Goal: Information Seeking & Learning: Learn about a topic

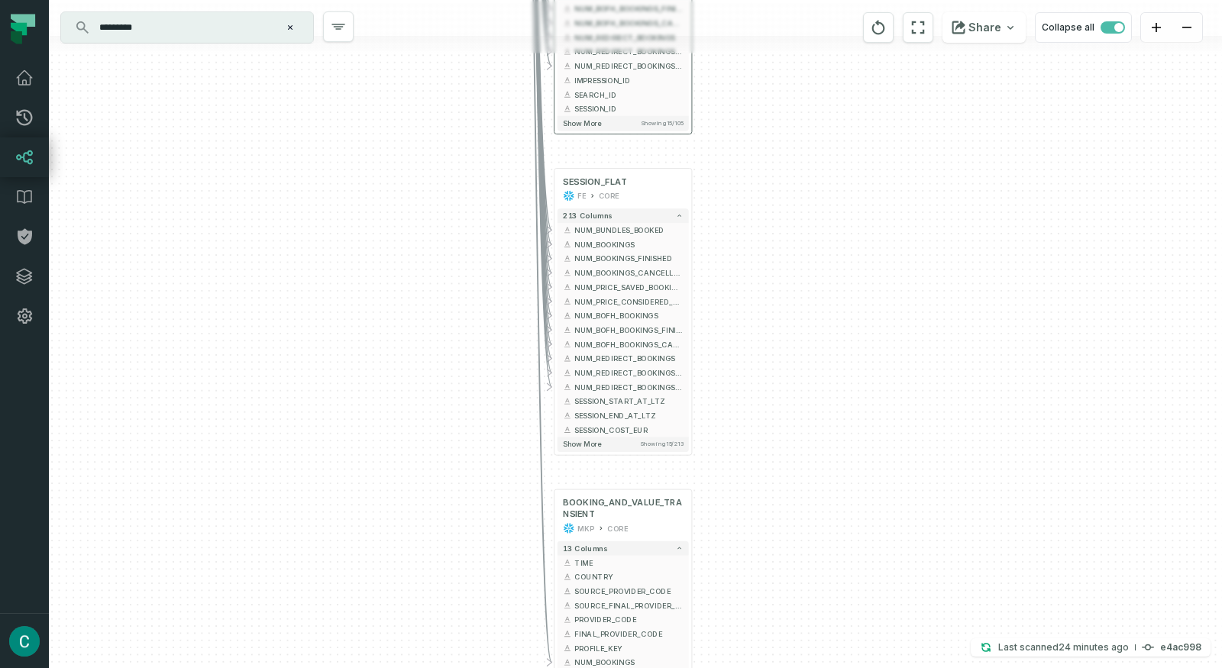
drag, startPoint x: 590, startPoint y: 191, endPoint x: 559, endPoint y: 96, distance: 99.7
click at [730, 293] on div "+ MATCHING_BOVIO_BOOKINGS_ALL_EVENTS FE CORE + 10 columns + BOOKING_PK + + MATC…" at bounding box center [635, 334] width 1173 height 668
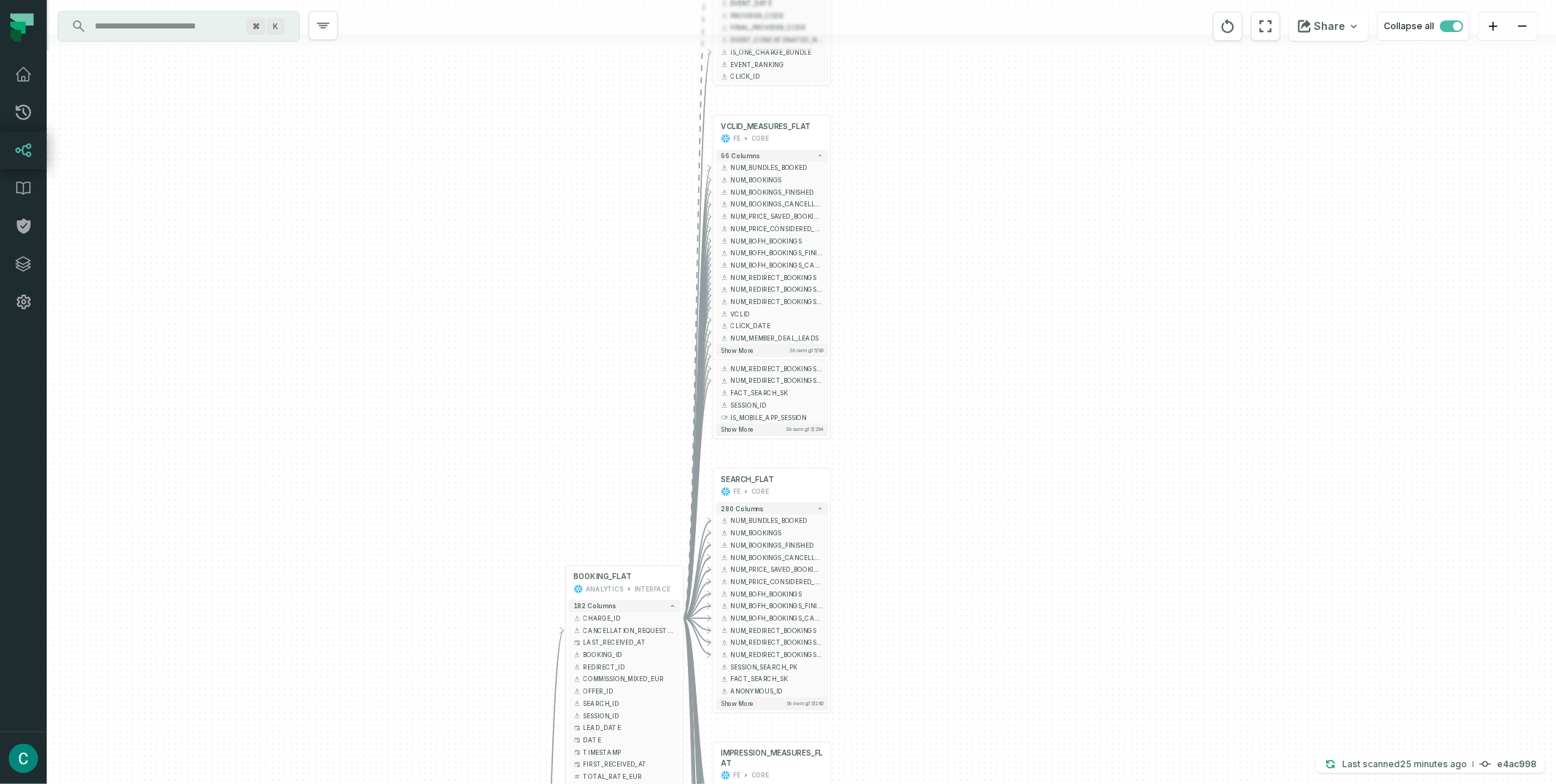
drag, startPoint x: 875, startPoint y: 403, endPoint x: 887, endPoint y: 664, distance: 261.3
click at [893, 638] on div "+ SESSION_FLAT FE CORE + 213 columns + NUM_BUNDLES_BOOKED + + NUM_BOOKINGS + + …" at bounding box center [801, 392] width 1509 height 784
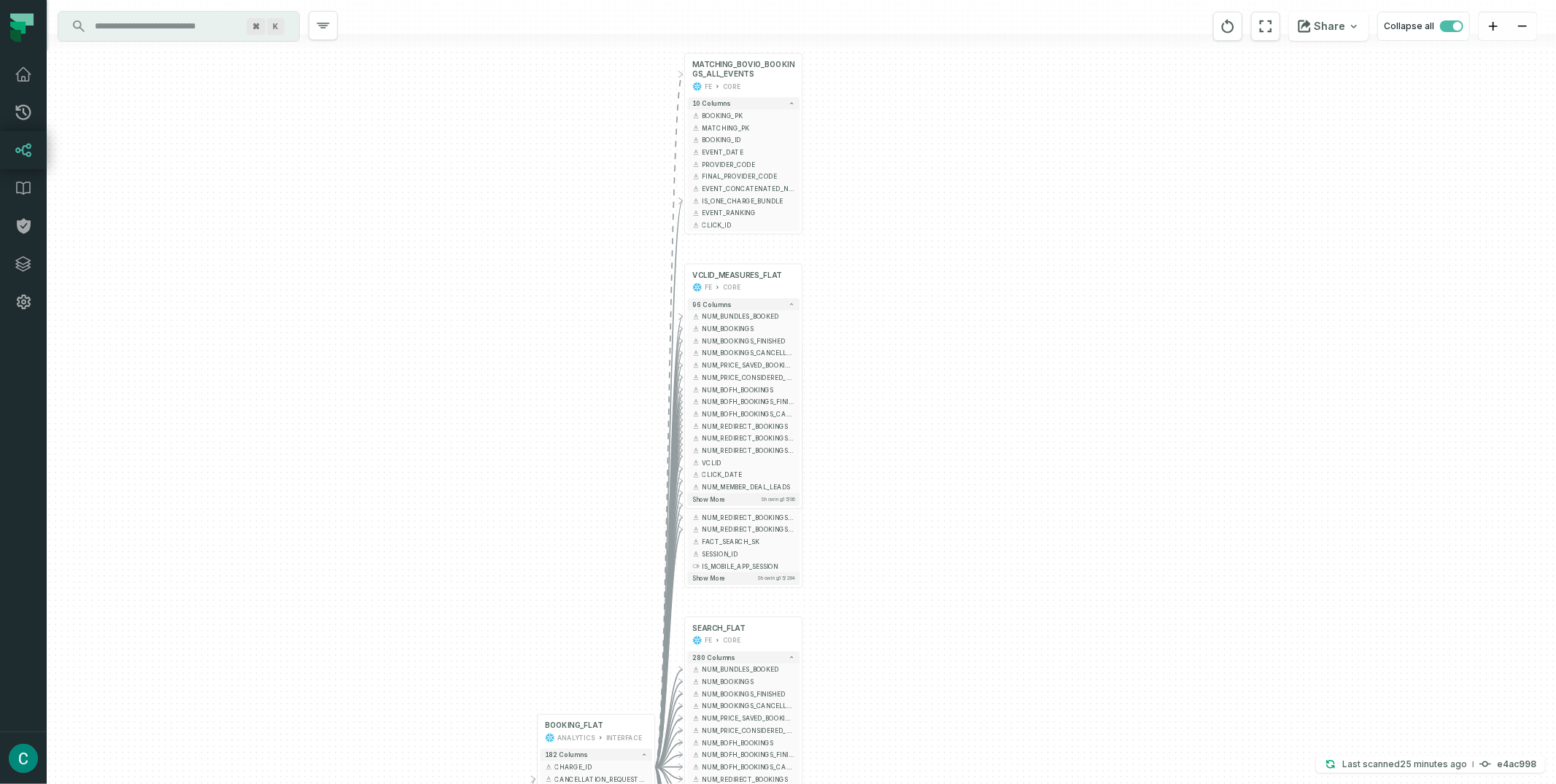
drag, startPoint x: 942, startPoint y: 105, endPoint x: 904, endPoint y: 226, distance: 126.8
click at [904, 226] on div "+ SESSION_FLAT FE CORE + 213 columns + NUM_BUNDLES_BOOKED + + NUM_BOOKINGS + + …" at bounding box center [801, 392] width 1509 height 784
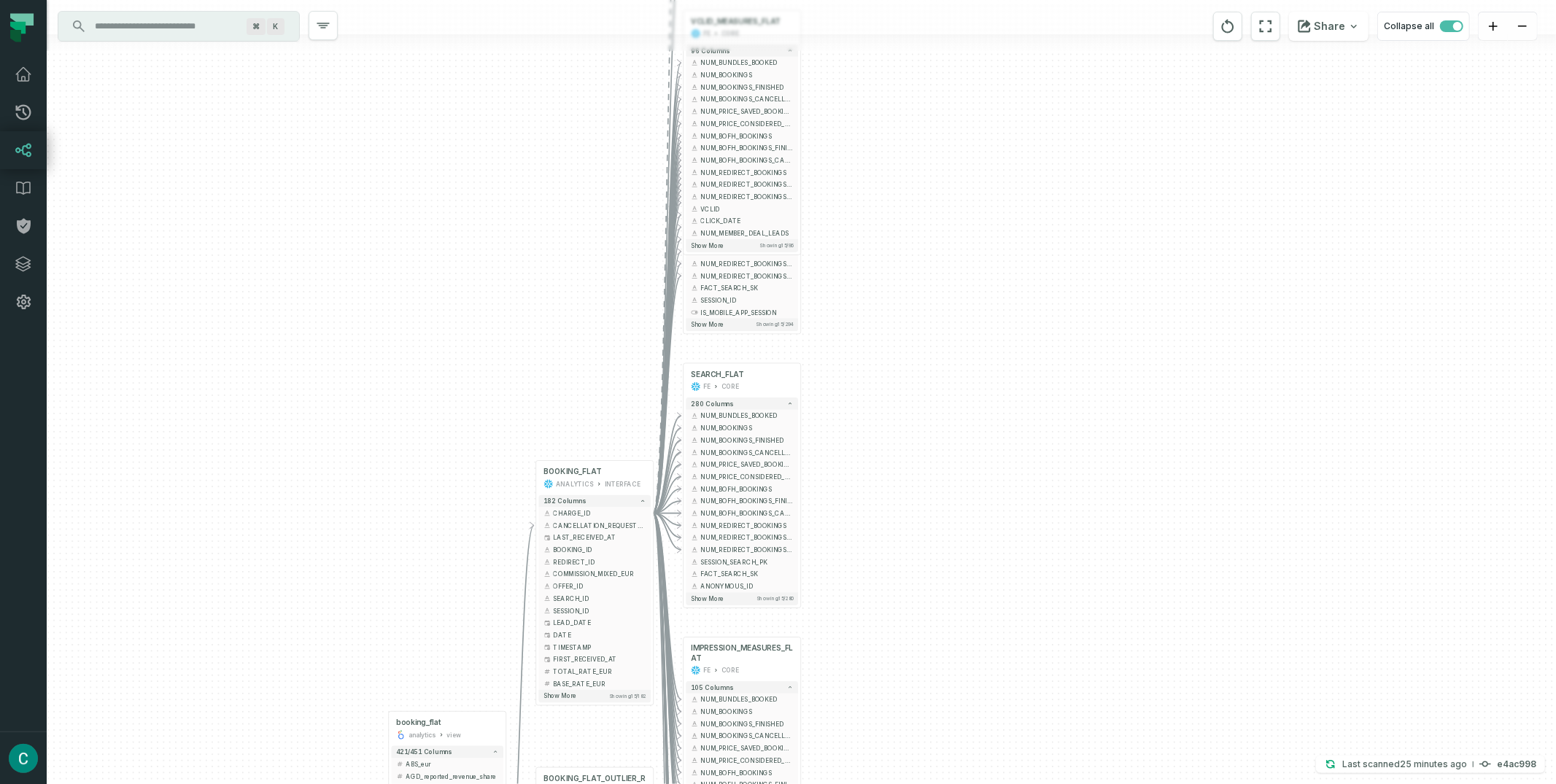
drag, startPoint x: 928, startPoint y: 367, endPoint x: 928, endPoint y: 81, distance: 286.0
click at [928, 80] on div "+ SESSION_FLAT FE CORE + 213 columns + NUM_BUNDLES_BOOKED + + NUM_BOOKINGS + + …" at bounding box center [801, 392] width 1509 height 784
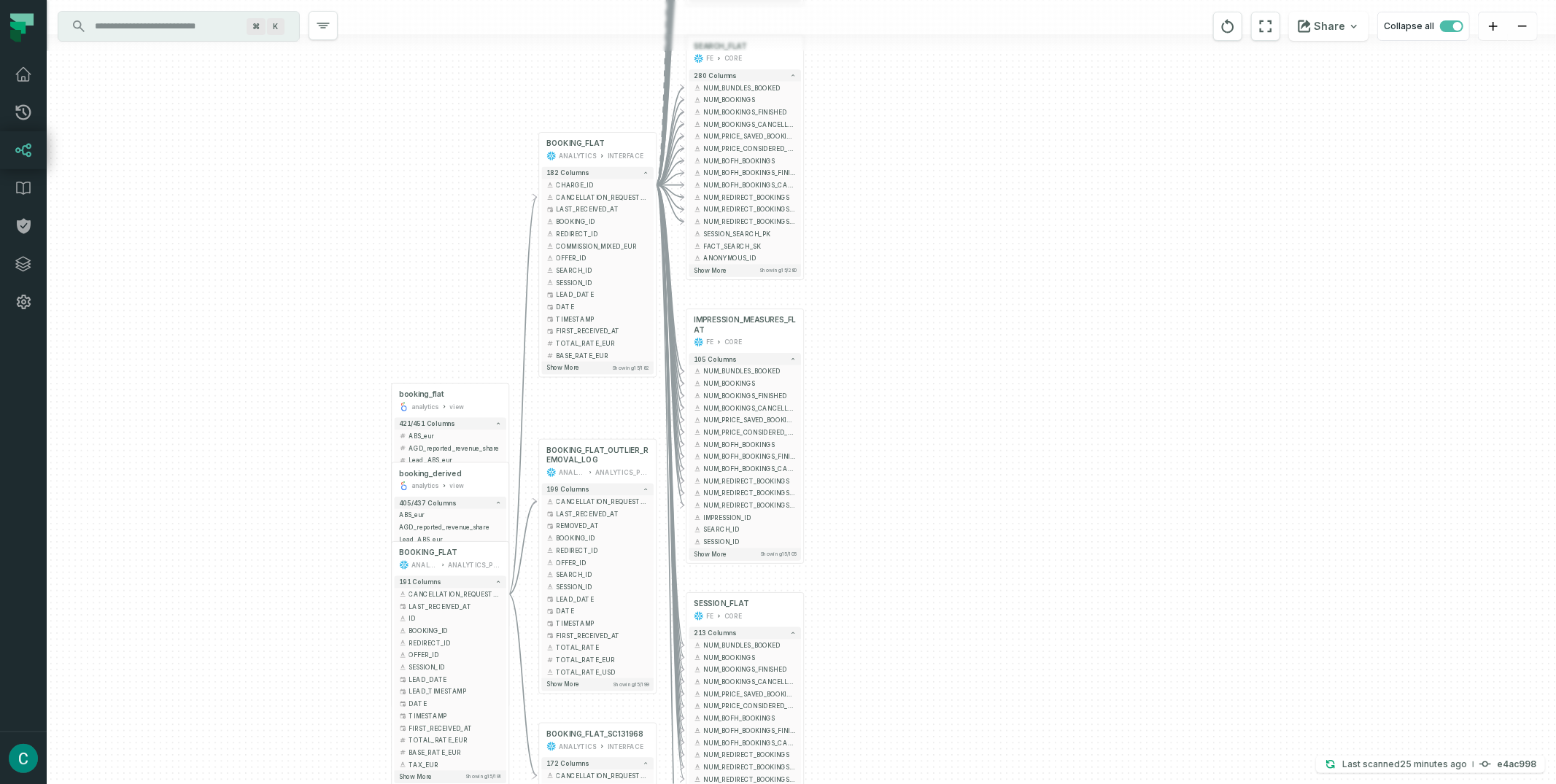
drag, startPoint x: 952, startPoint y: 428, endPoint x: 954, endPoint y: 132, distance: 296.0
click at [954, 132] on div "+ SESSION_FLAT FE CORE + 213 columns + NUM_BUNDLES_BOOKED + + NUM_BOOKINGS + + …" at bounding box center [801, 392] width 1509 height 784
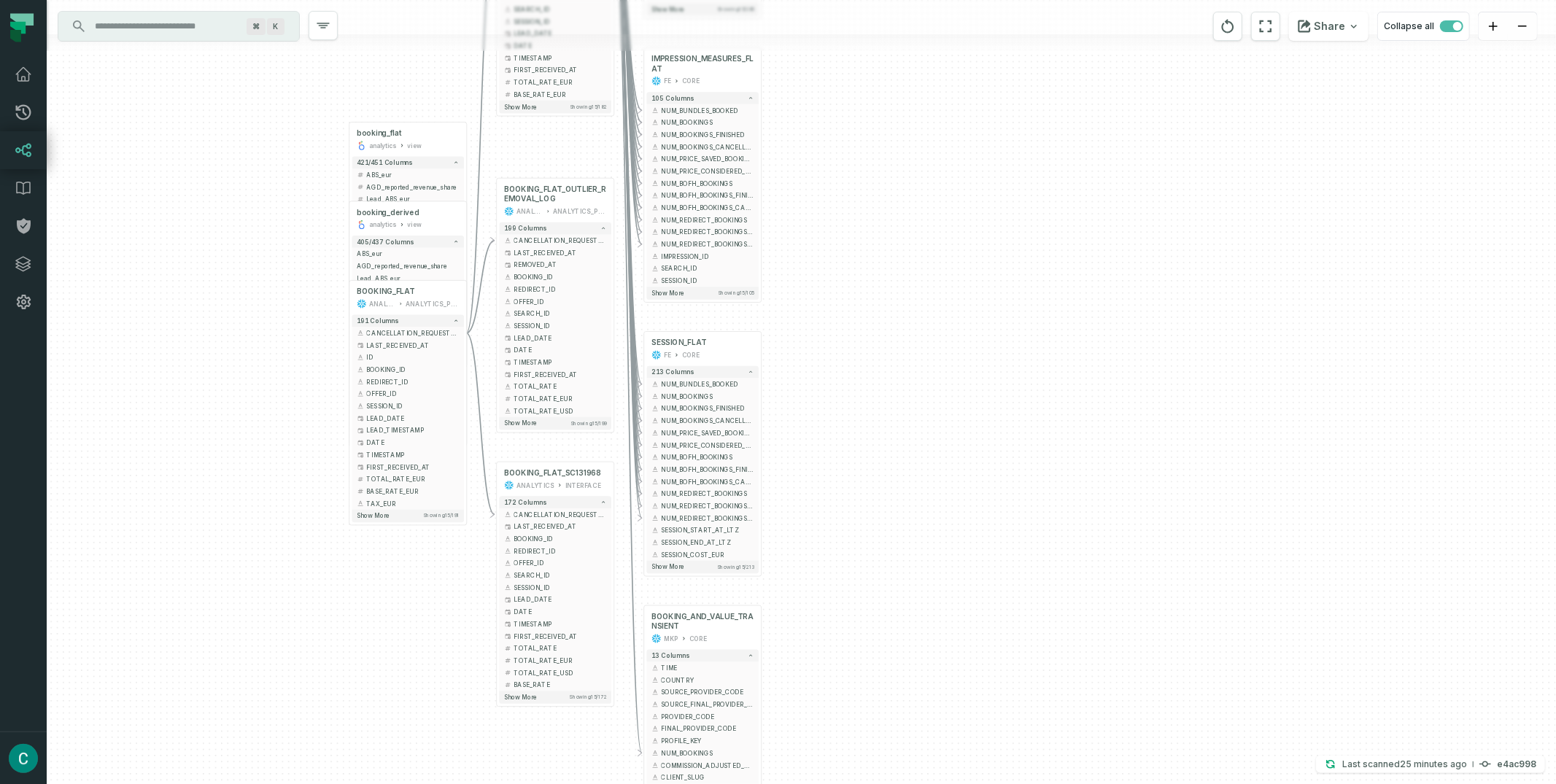
drag, startPoint x: 998, startPoint y: 425, endPoint x: 956, endPoint y: 164, distance: 264.4
click at [956, 164] on div "+ SESSION_FLAT FE CORE + 213 columns + NUM_BUNDLES_BOOKED + + NUM_BOOKINGS + + …" at bounding box center [801, 392] width 1509 height 784
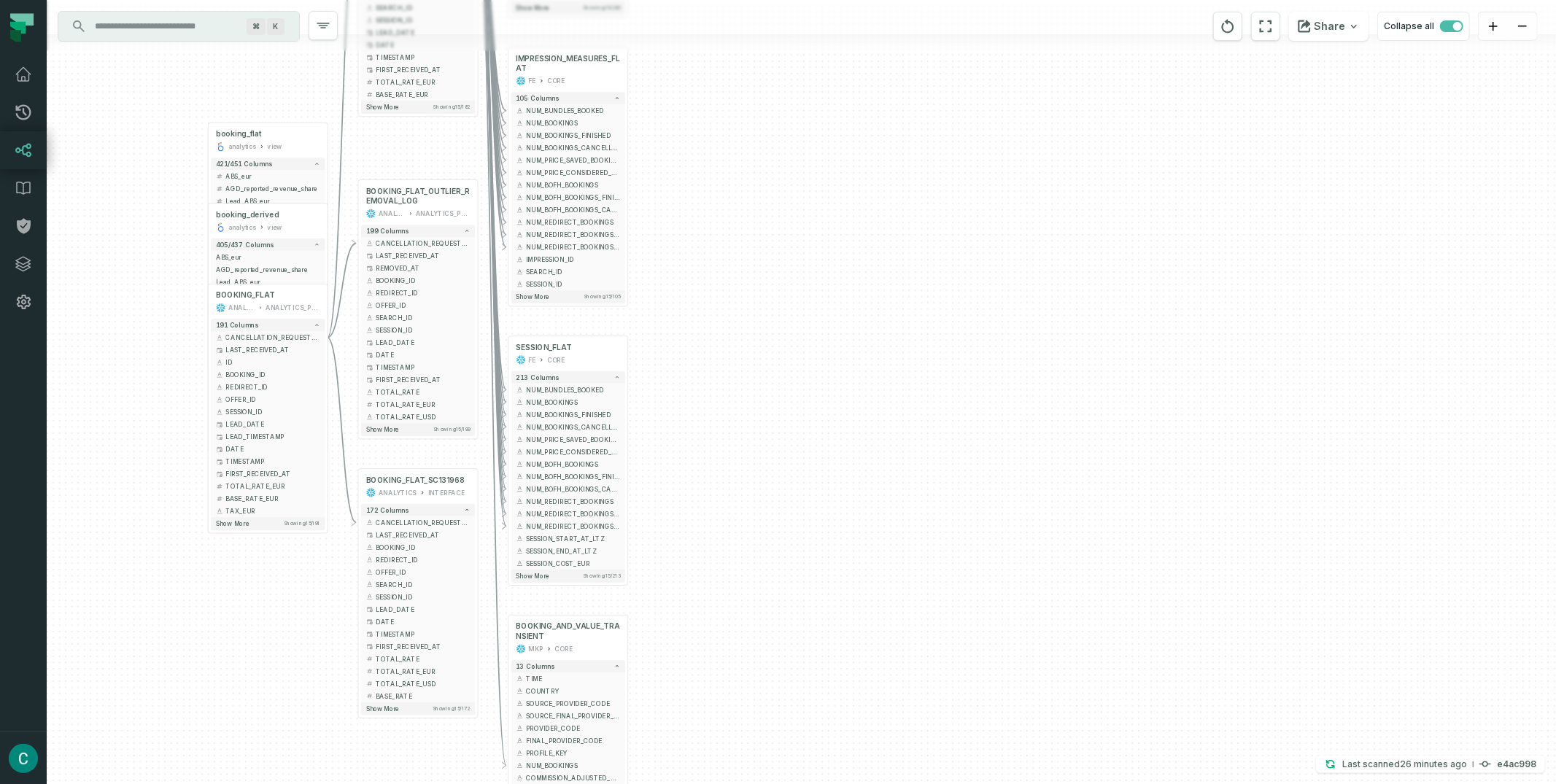
drag, startPoint x: 883, startPoint y: 213, endPoint x: 751, endPoint y: 215, distance: 132.0
click at [751, 215] on div "+ SESSION_FLAT FE CORE + 213 columns + NUM_BUNDLES_BOOKED + + NUM_BOOKINGS + + …" at bounding box center [801, 392] width 1509 height 784
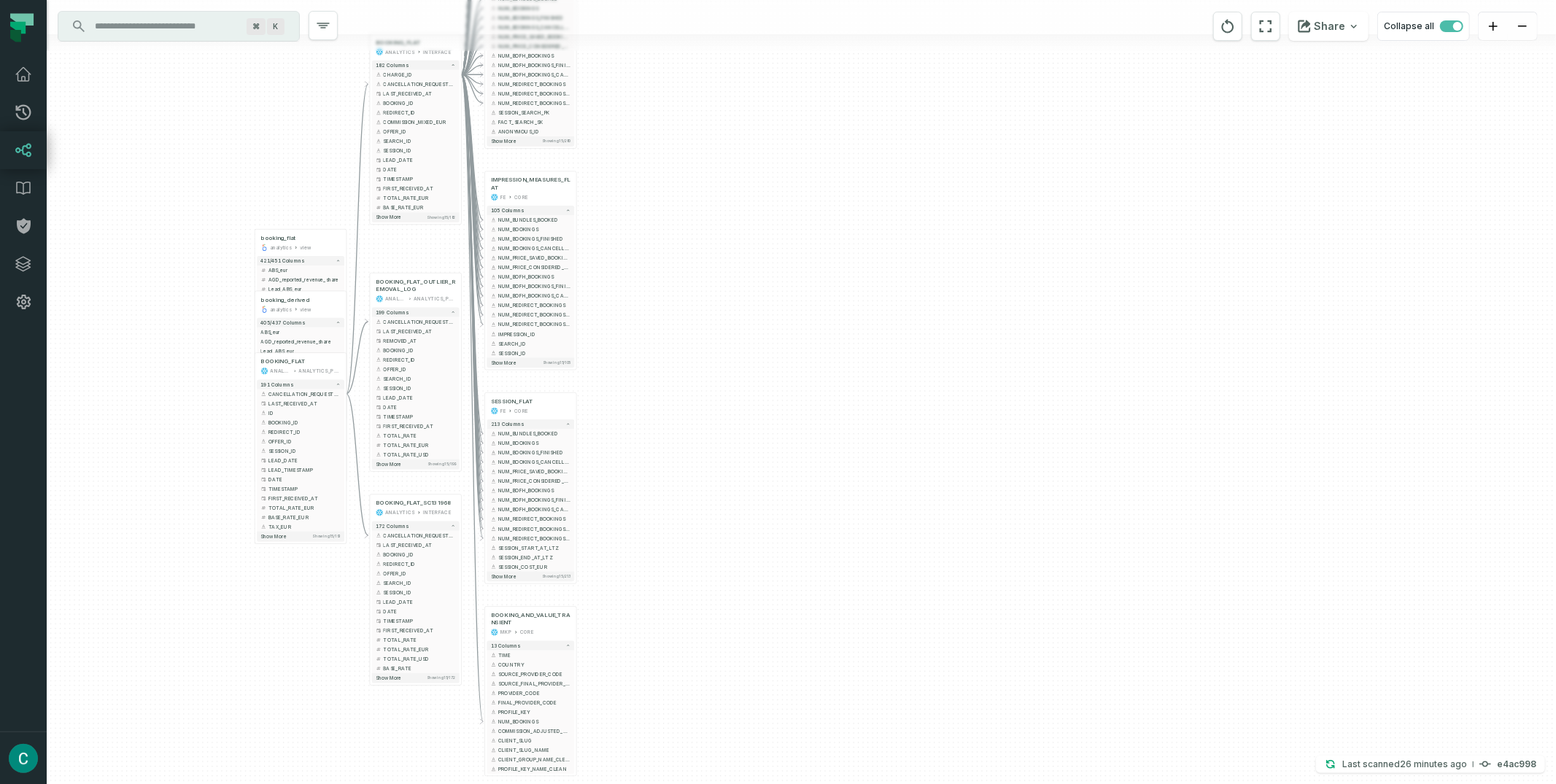
drag, startPoint x: 864, startPoint y: 240, endPoint x: 769, endPoint y: 309, distance: 117.4
click at [769, 309] on div "+ SESSION_FLAT FE CORE + 213 columns + NUM_BUNDLES_BOOKED + + NUM_BOOKINGS + + …" at bounding box center [801, 392] width 1509 height 784
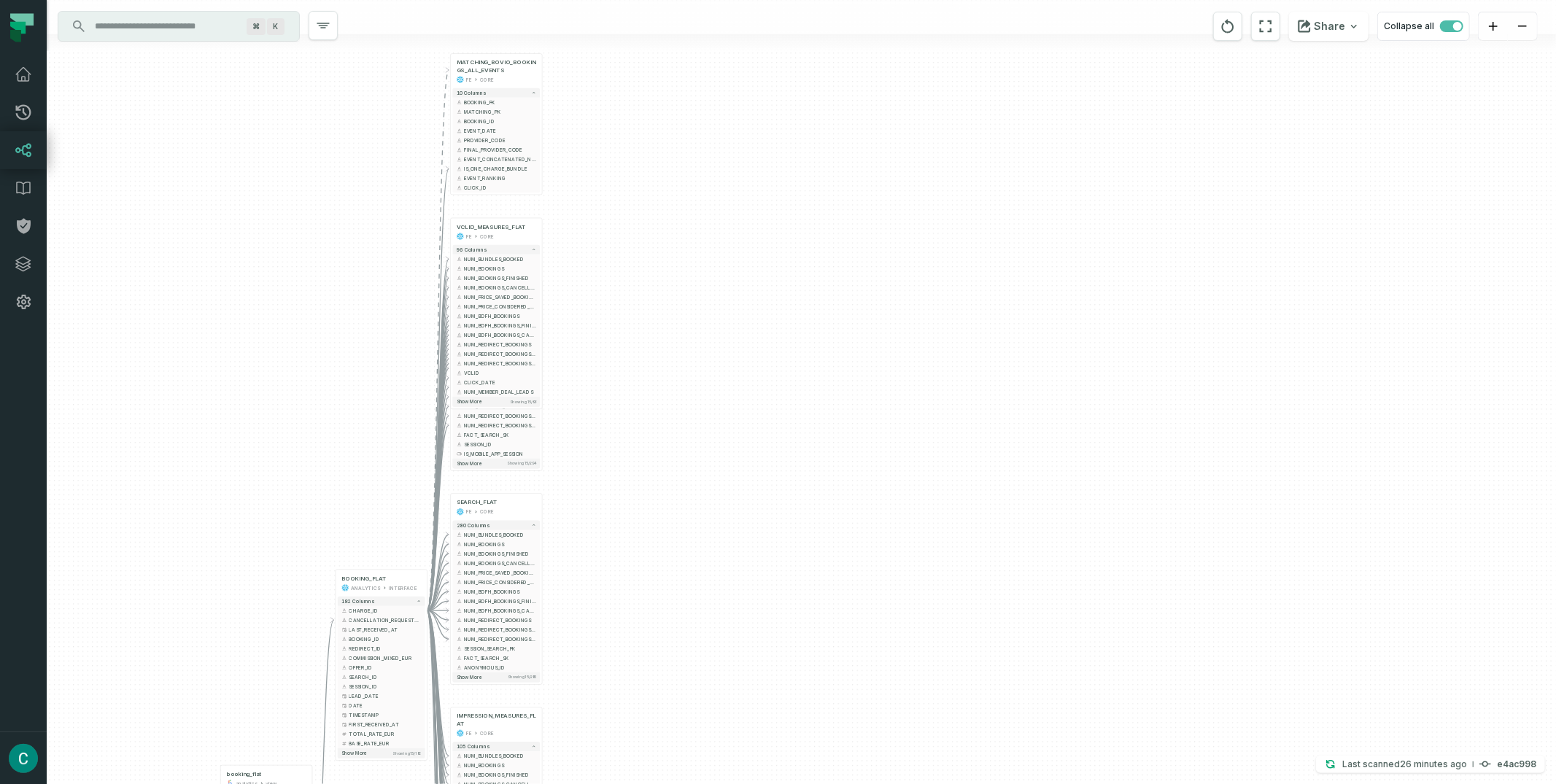
drag, startPoint x: 770, startPoint y: 231, endPoint x: 735, endPoint y: 767, distance: 537.1
click at [735, 638] on div "+ SESSION_FLAT FE CORE + 213 columns + NUM_BUNDLES_BOOKED + + NUM_BOOKINGS + + …" at bounding box center [801, 392] width 1509 height 784
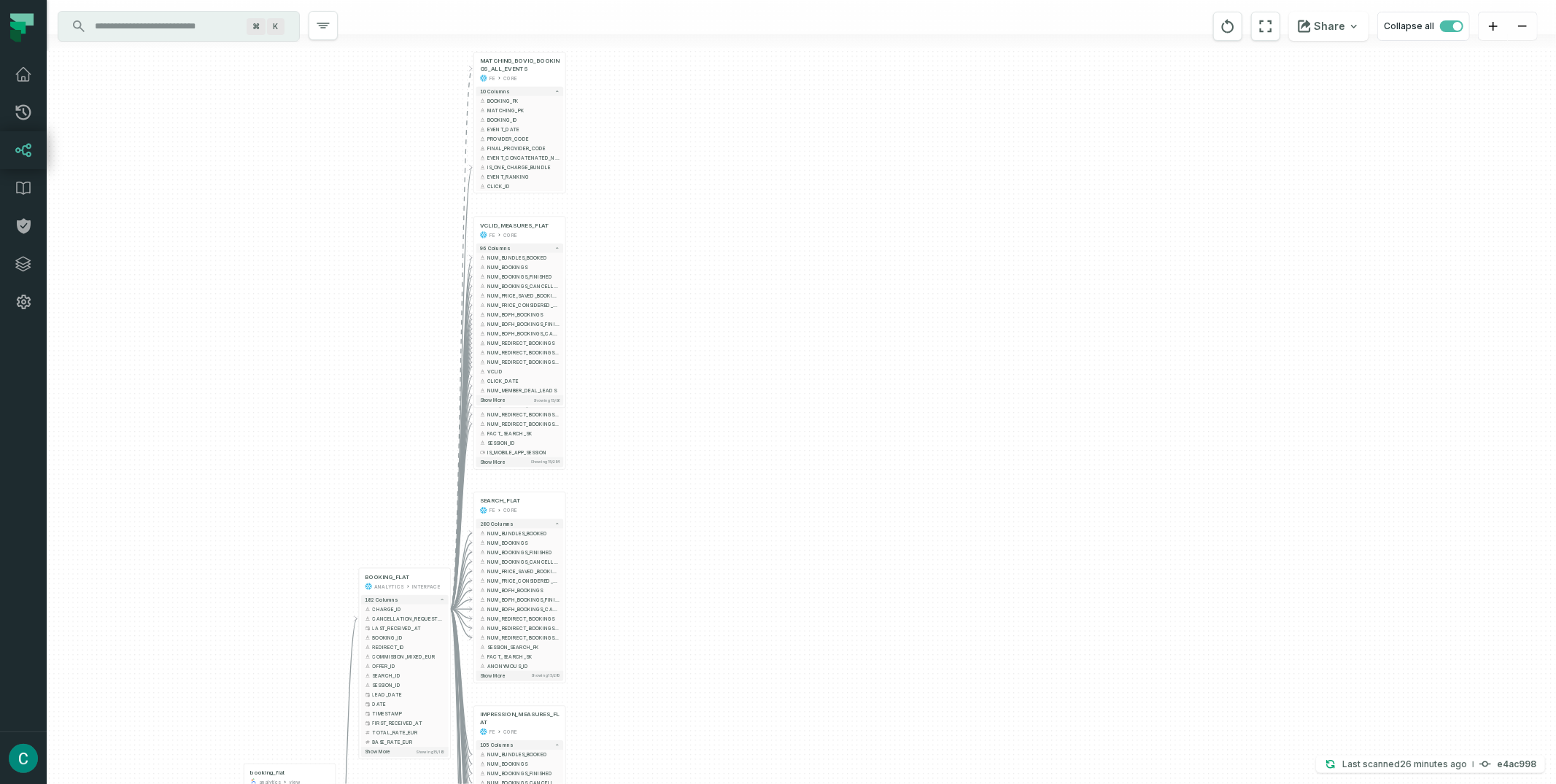
drag, startPoint x: 731, startPoint y: 350, endPoint x: 755, endPoint y: 324, distance: 35.4
click at [755, 324] on div "+ SESSION_FLAT FE CORE + 213 columns + NUM_BUNDLES_BOOKED + + NUM_BOOKINGS + + …" at bounding box center [801, 392] width 1509 height 784
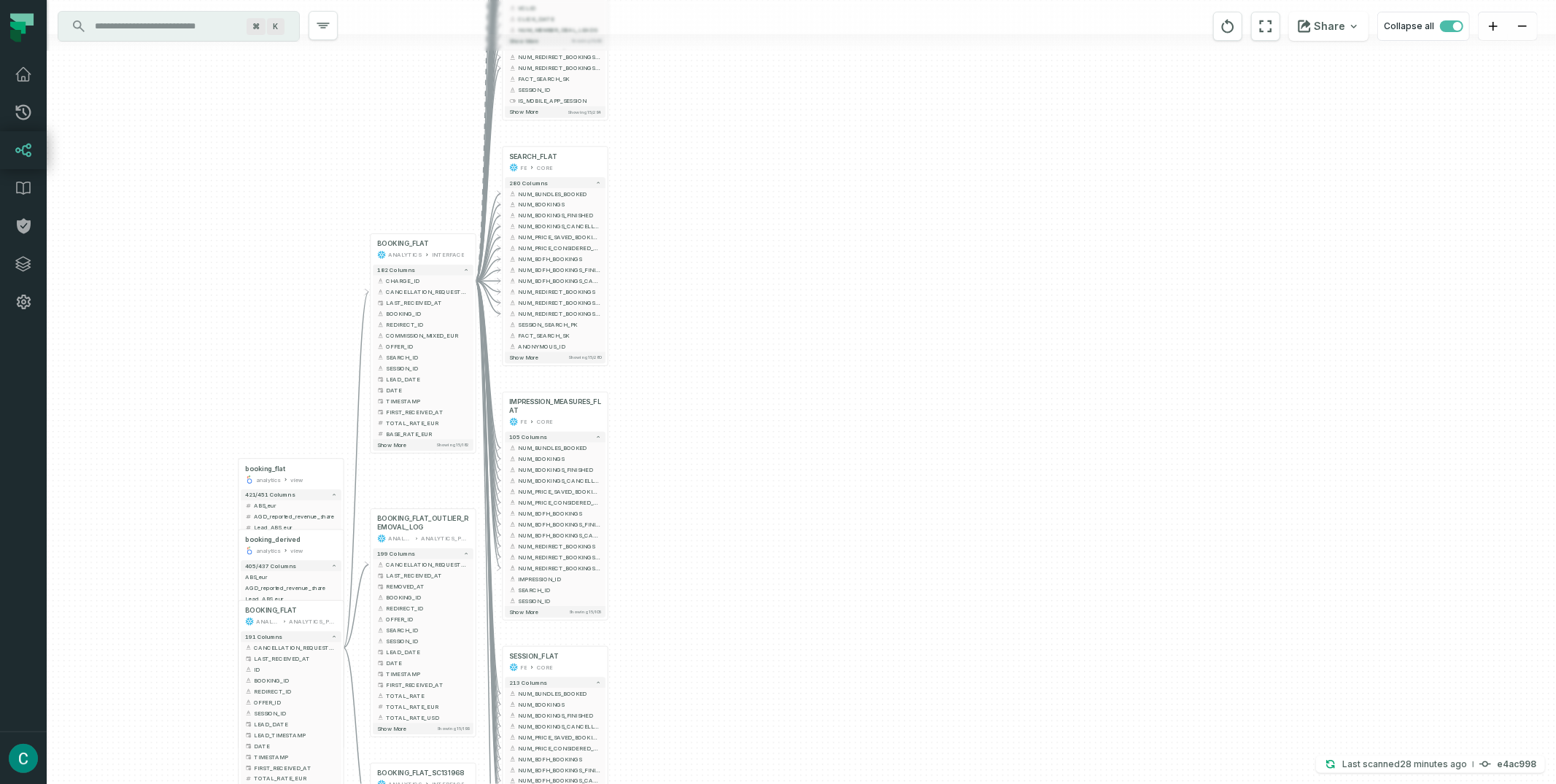
drag, startPoint x: 712, startPoint y: 439, endPoint x: 835, endPoint y: 72, distance: 387.1
click at [835, 72] on div "+ SESSION_FLAT FE CORE + 213 columns + NUM_BUNDLES_BOOKED + + NUM_BOOKINGS + + …" at bounding box center [801, 392] width 1509 height 784
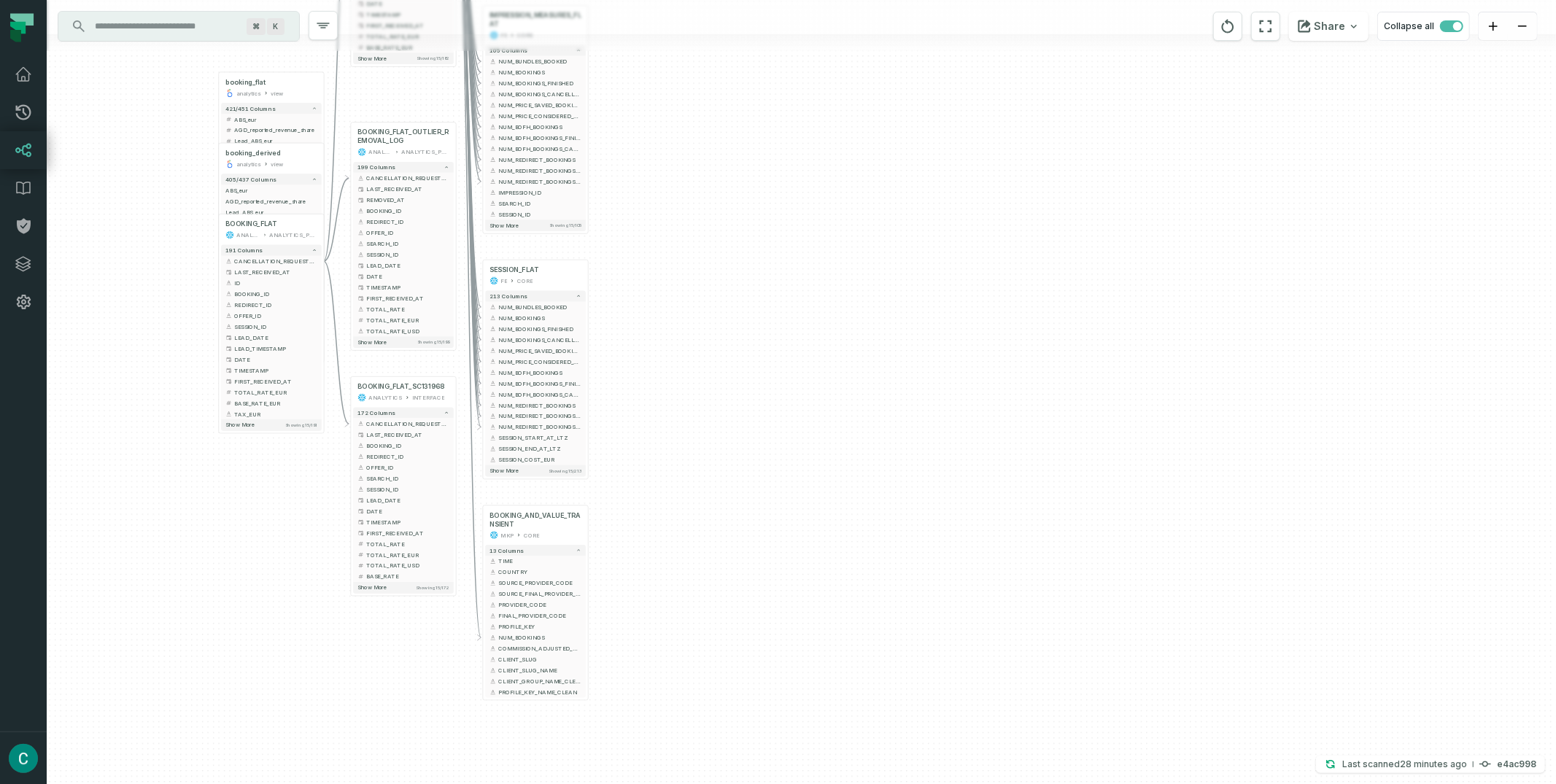
drag, startPoint x: 846, startPoint y: 540, endPoint x: 826, endPoint y: 154, distance: 386.5
click at [826, 154] on div "+ SESSION_FLAT FE CORE + 213 columns + NUM_BUNDLES_BOOKED + + NUM_BOOKINGS + + …" at bounding box center [801, 392] width 1509 height 784
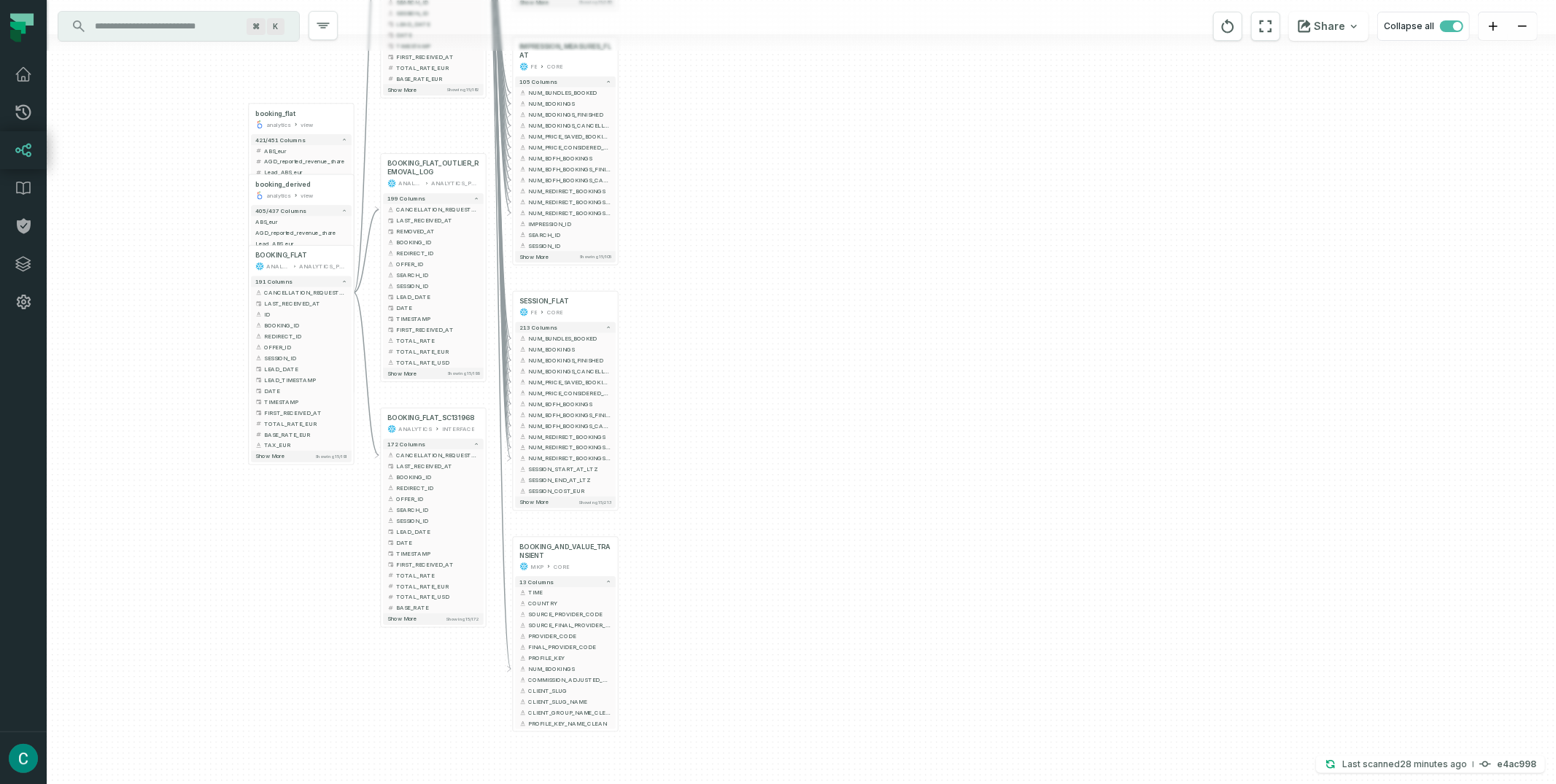
drag, startPoint x: 860, startPoint y: 307, endPoint x: 851, endPoint y: 539, distance: 232.2
click at [851, 539] on div "+ SESSION_FLAT FE CORE + 213 columns + NUM_BUNDLES_BOOKED + + NUM_BOOKINGS + + …" at bounding box center [801, 392] width 1509 height 784
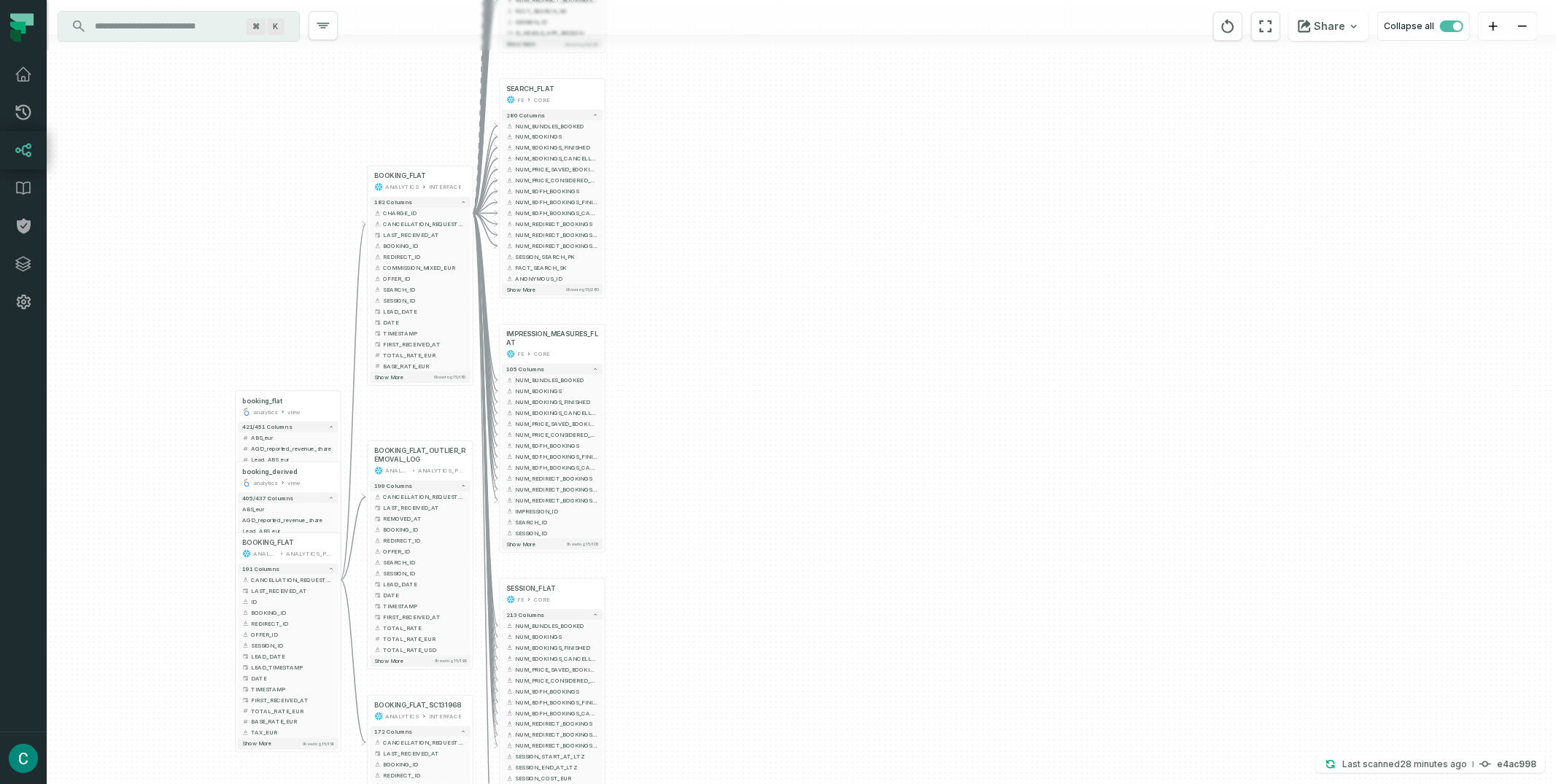
drag, startPoint x: 900, startPoint y: 265, endPoint x: 912, endPoint y: 573, distance: 308.2
click at [912, 573] on div "+ SESSION_FLAT FE CORE + 213 columns + NUM_BUNDLES_BOOKED + + NUM_BOOKINGS + + …" at bounding box center [801, 392] width 1509 height 784
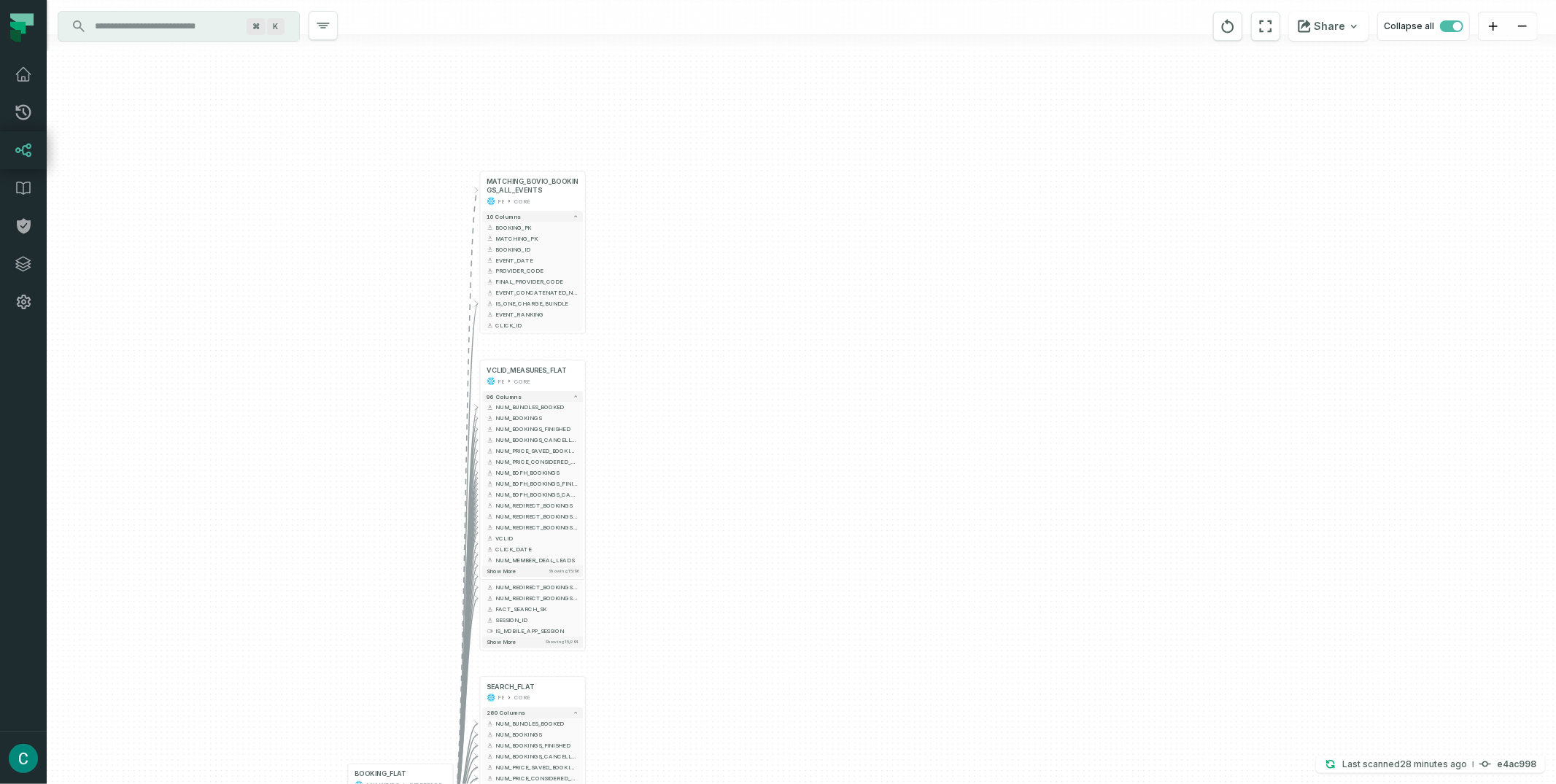
drag, startPoint x: 916, startPoint y: 257, endPoint x: 888, endPoint y: 720, distance: 463.8
click at [888, 638] on div "+ SESSION_FLAT FE CORE + 213 columns + NUM_BUNDLES_BOOKED + + NUM_BOOKINGS + + …" at bounding box center [801, 392] width 1509 height 784
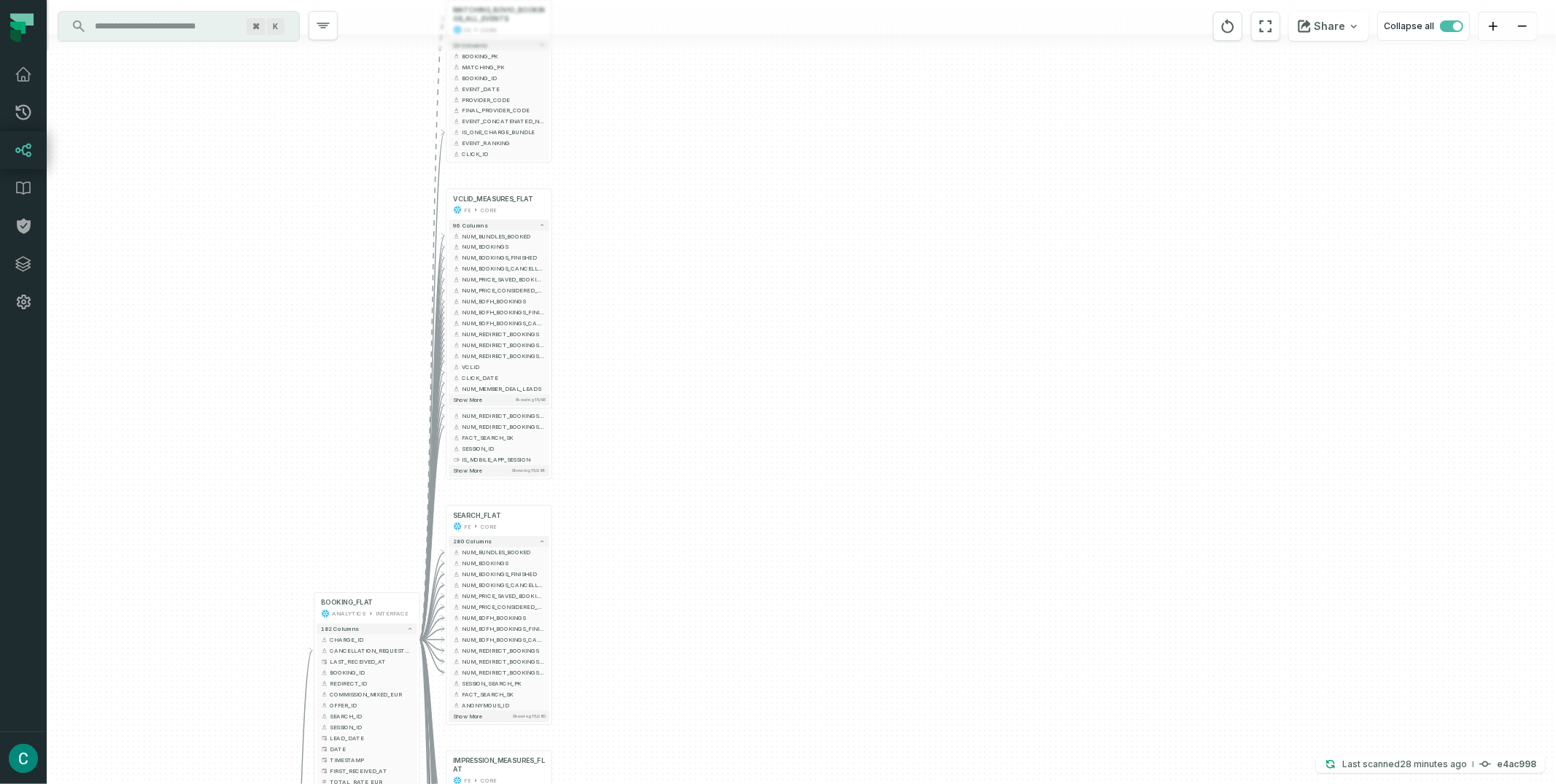
drag, startPoint x: 934, startPoint y: 306, endPoint x: 901, endPoint y: 135, distance: 174.2
click at [901, 135] on div "+ SESSION_FLAT FE CORE + 213 columns + NUM_BUNDLES_BOOKED + + NUM_BOOKINGS + + …" at bounding box center [801, 392] width 1509 height 784
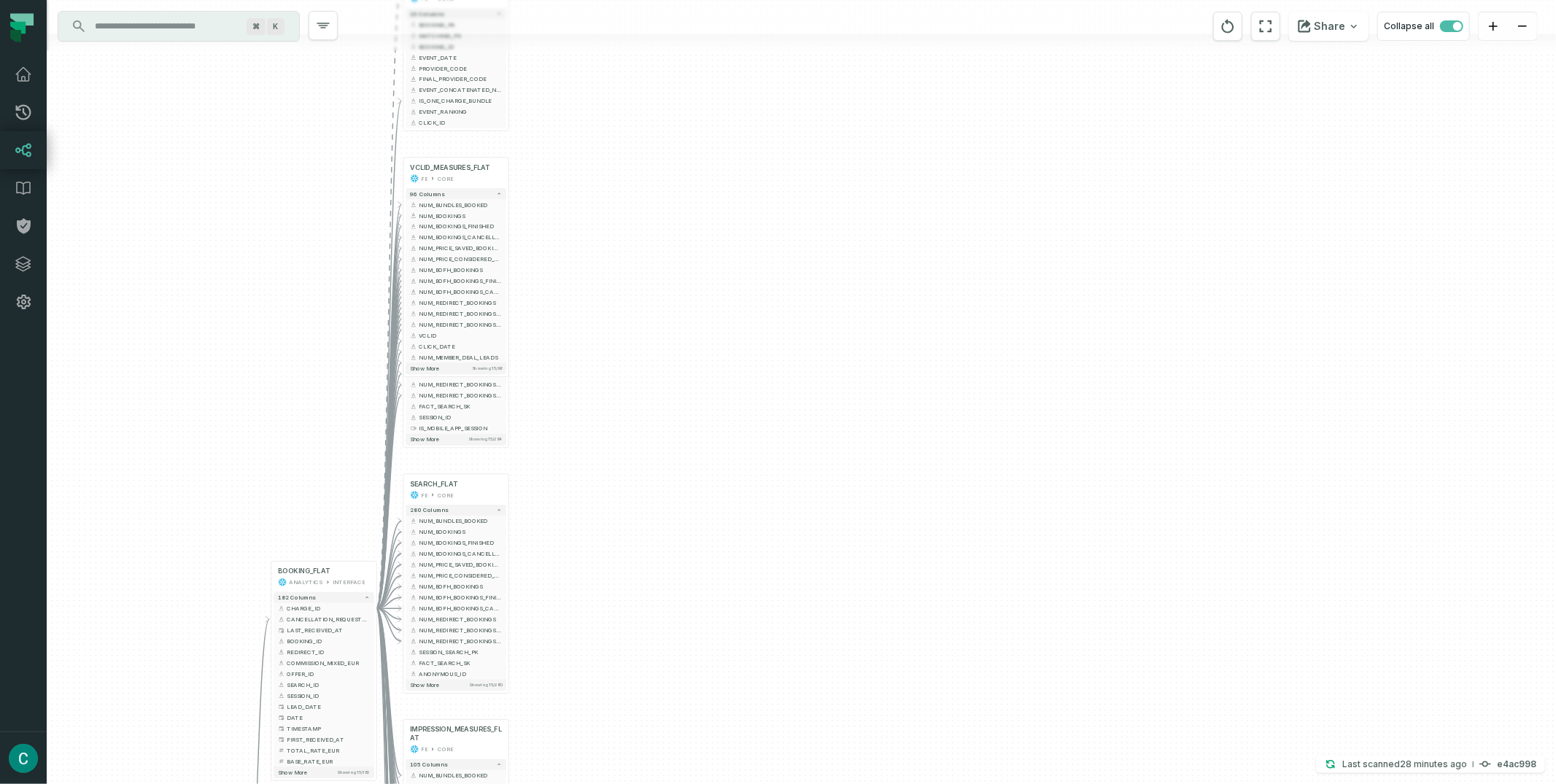
drag, startPoint x: 876, startPoint y: 388, endPoint x: 832, endPoint y: 360, distance: 52.2
click at [832, 360] on div "+ SESSION_FLAT FE CORE + 213 columns + NUM_BUNDLES_BOOKED + + NUM_BOOKINGS + + …" at bounding box center [801, 392] width 1509 height 784
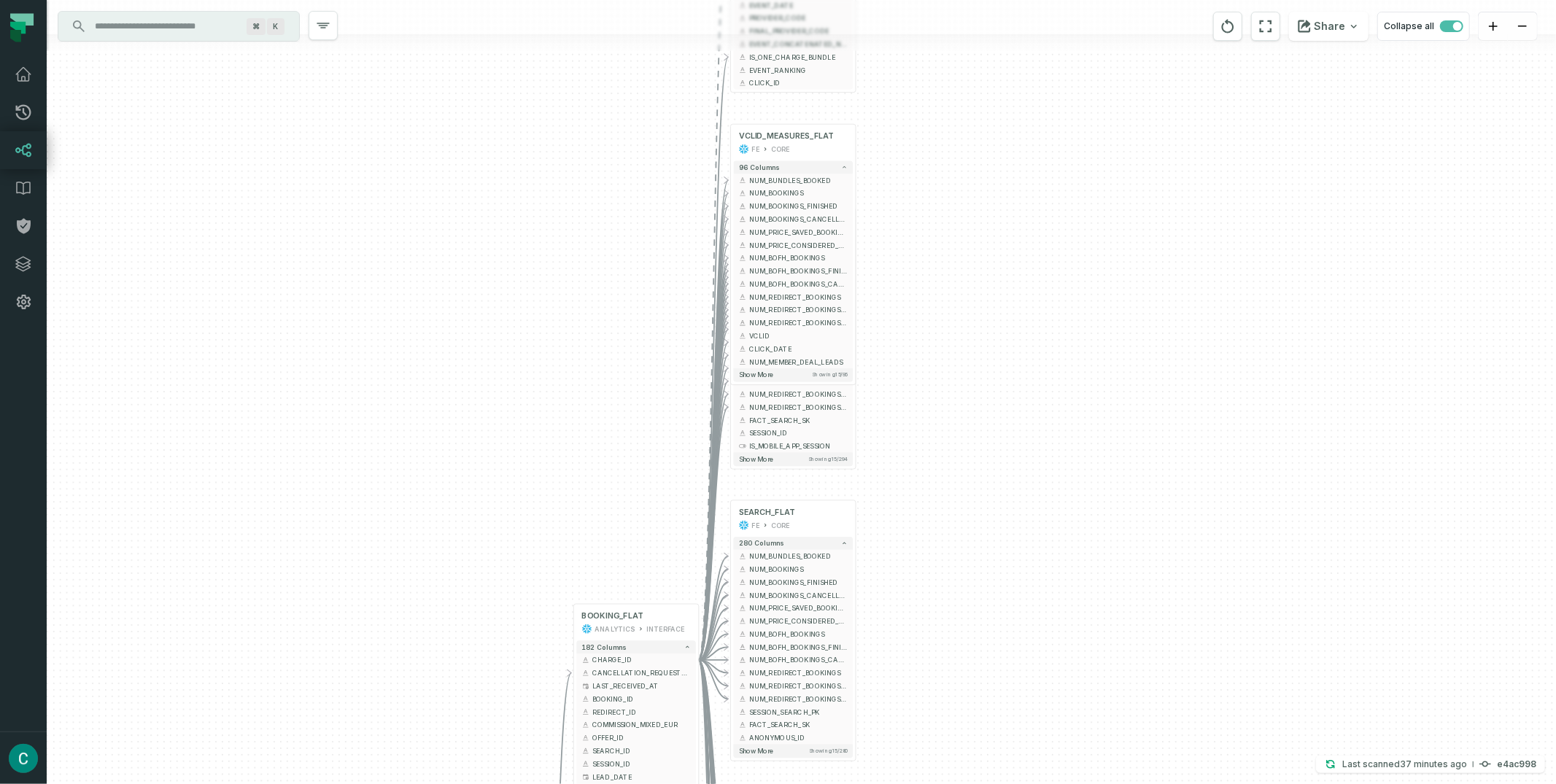
drag, startPoint x: 529, startPoint y: 350, endPoint x: 885, endPoint y: 402, distance: 359.8
click at [885, 402] on div "+ SESSION_FLAT FE CORE + 213 columns + NUM_BUNDLES_BOOKED + + NUM_BOOKINGS + + …" at bounding box center [801, 392] width 1509 height 784
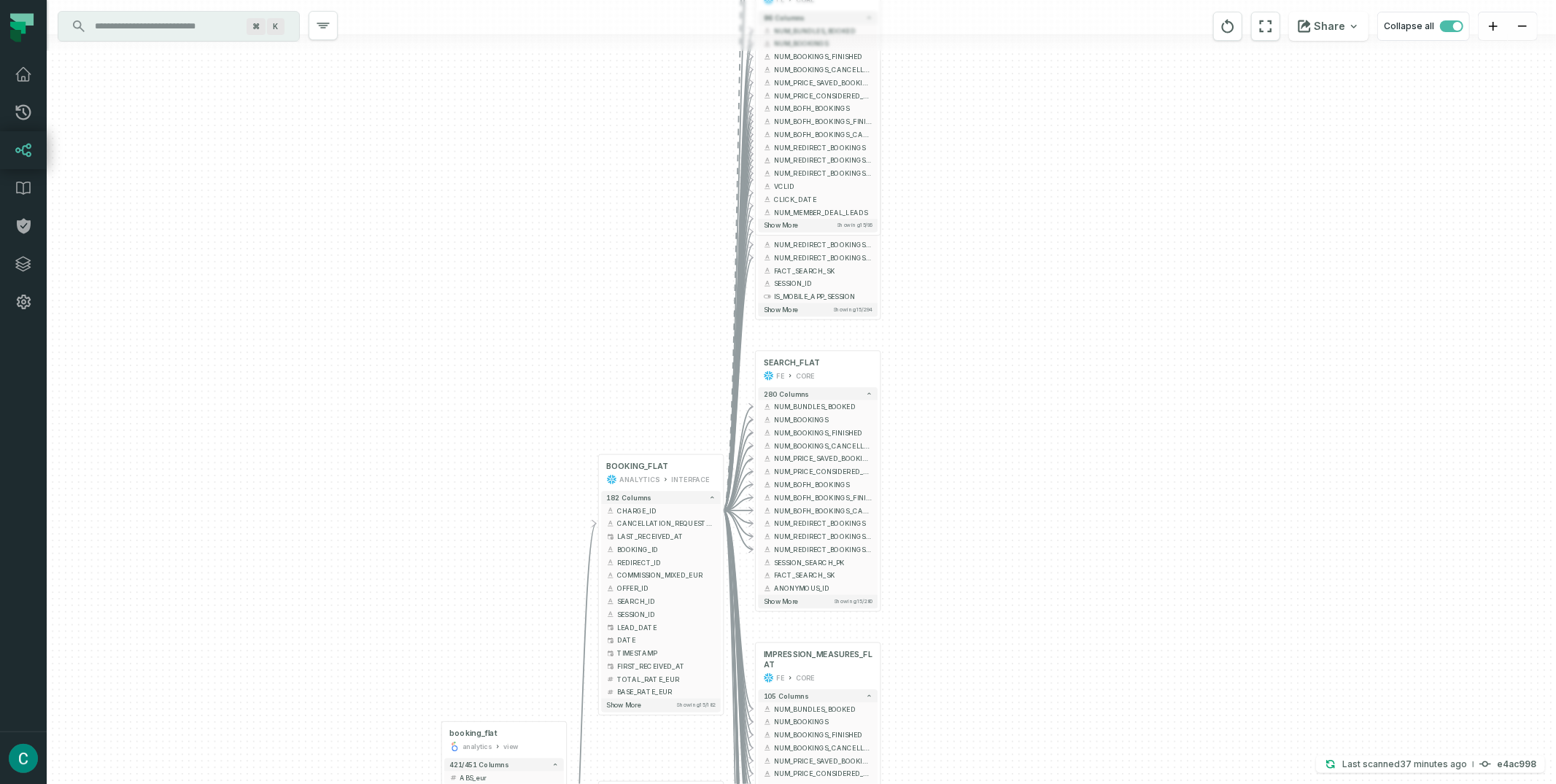
drag, startPoint x: 893, startPoint y: 276, endPoint x: 814, endPoint y: 60, distance: 230.0
click at [814, 60] on div "+ SESSION_FLAT FE CORE + 213 columns + NUM_BUNDLES_BOOKED + + NUM_BOOKINGS + + …" at bounding box center [801, 392] width 1509 height 784
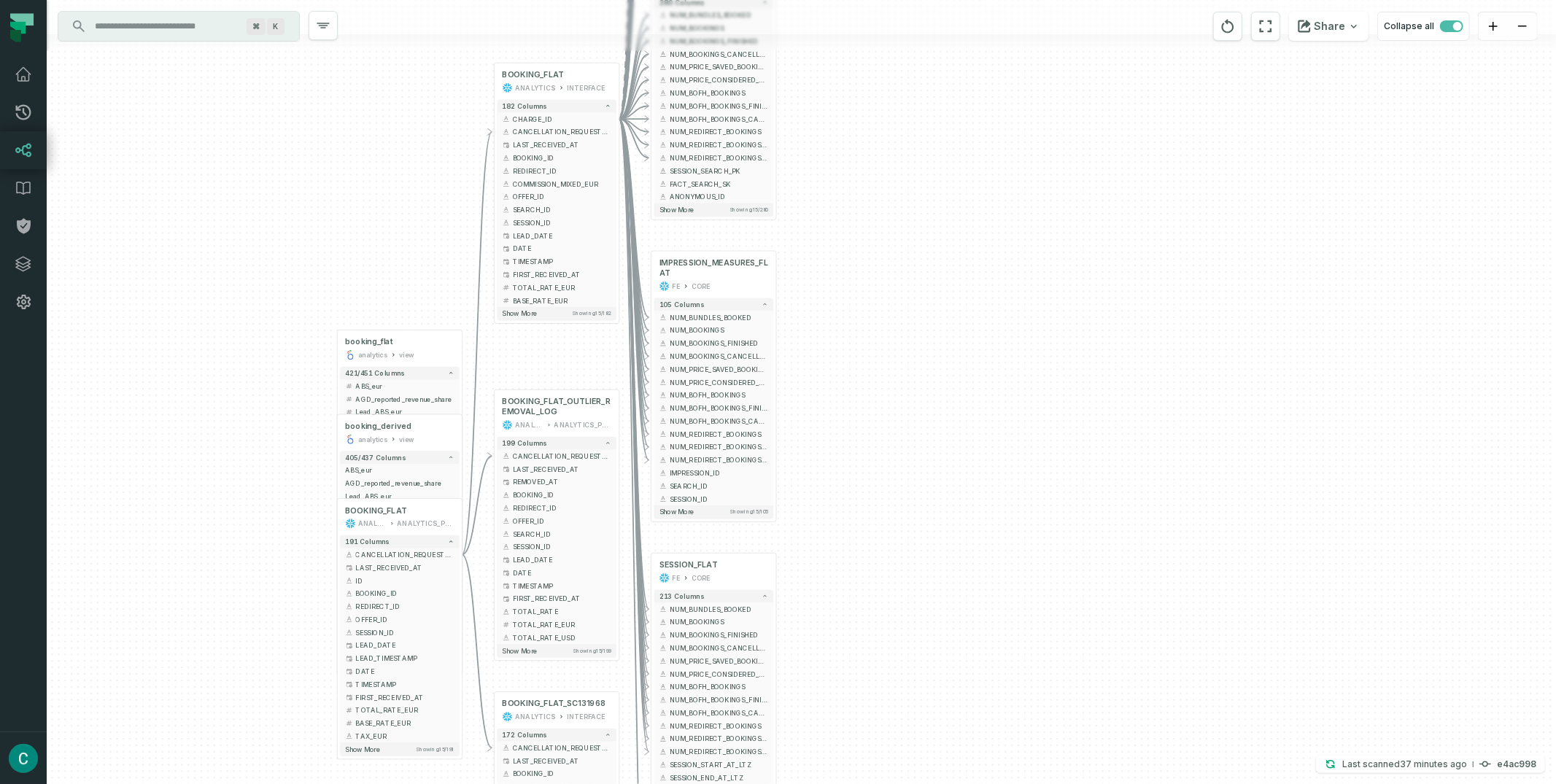
drag, startPoint x: 912, startPoint y: 456, endPoint x: 912, endPoint y: 131, distance: 325.0
click at [912, 131] on div "+ SESSION_FLAT FE CORE + 213 columns + NUM_BUNDLES_BOOKED + + NUM_BOOKINGS + + …" at bounding box center [801, 392] width 1509 height 784
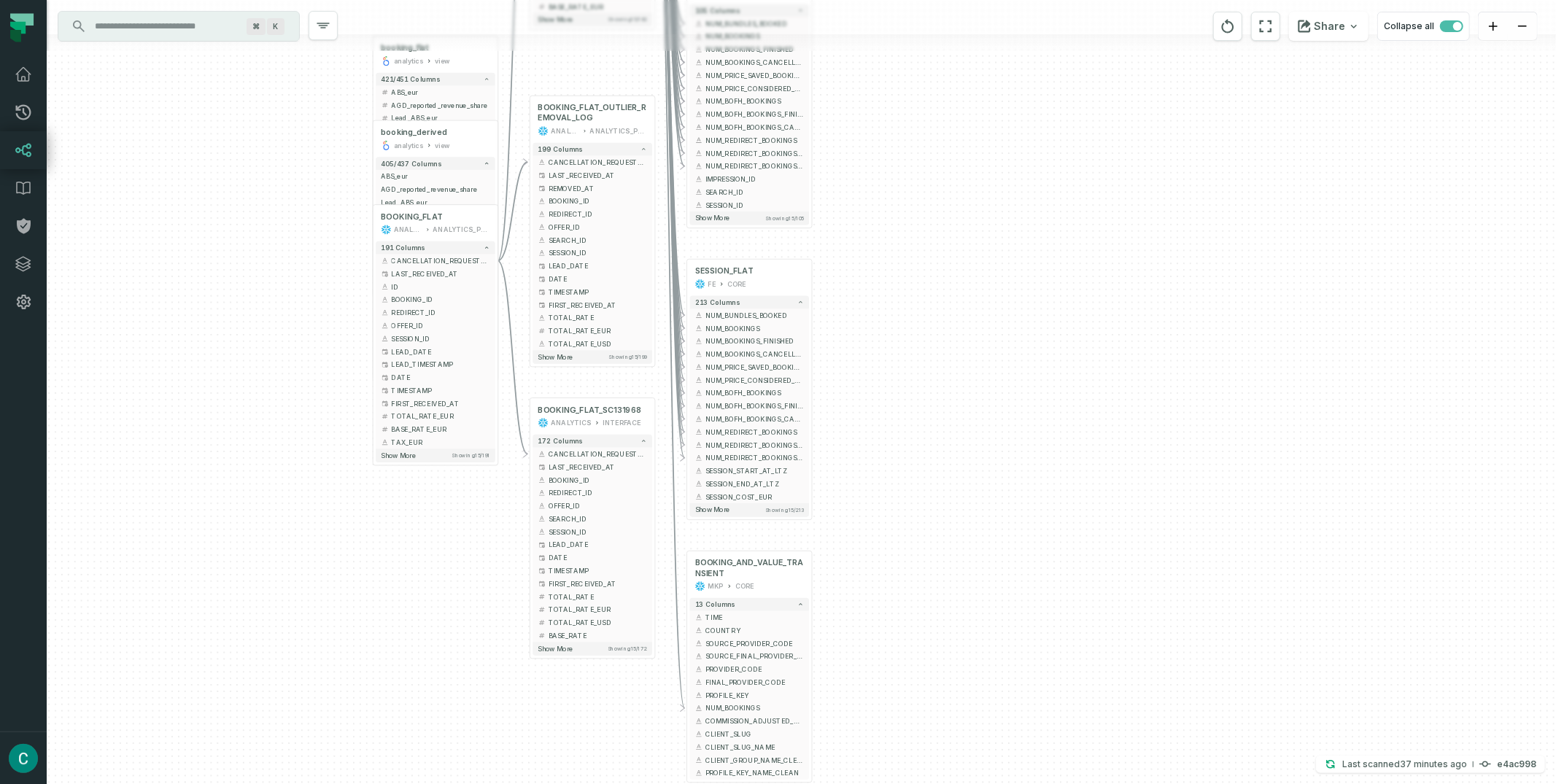
drag, startPoint x: 925, startPoint y: 306, endPoint x: 940, endPoint y: 85, distance: 221.5
click at [955, 49] on div "+ SESSION_FLAT FE CORE + 213 columns + NUM_BUNDLES_BOOKED + + NUM_BOOKINGS + + …" at bounding box center [801, 392] width 1509 height 784
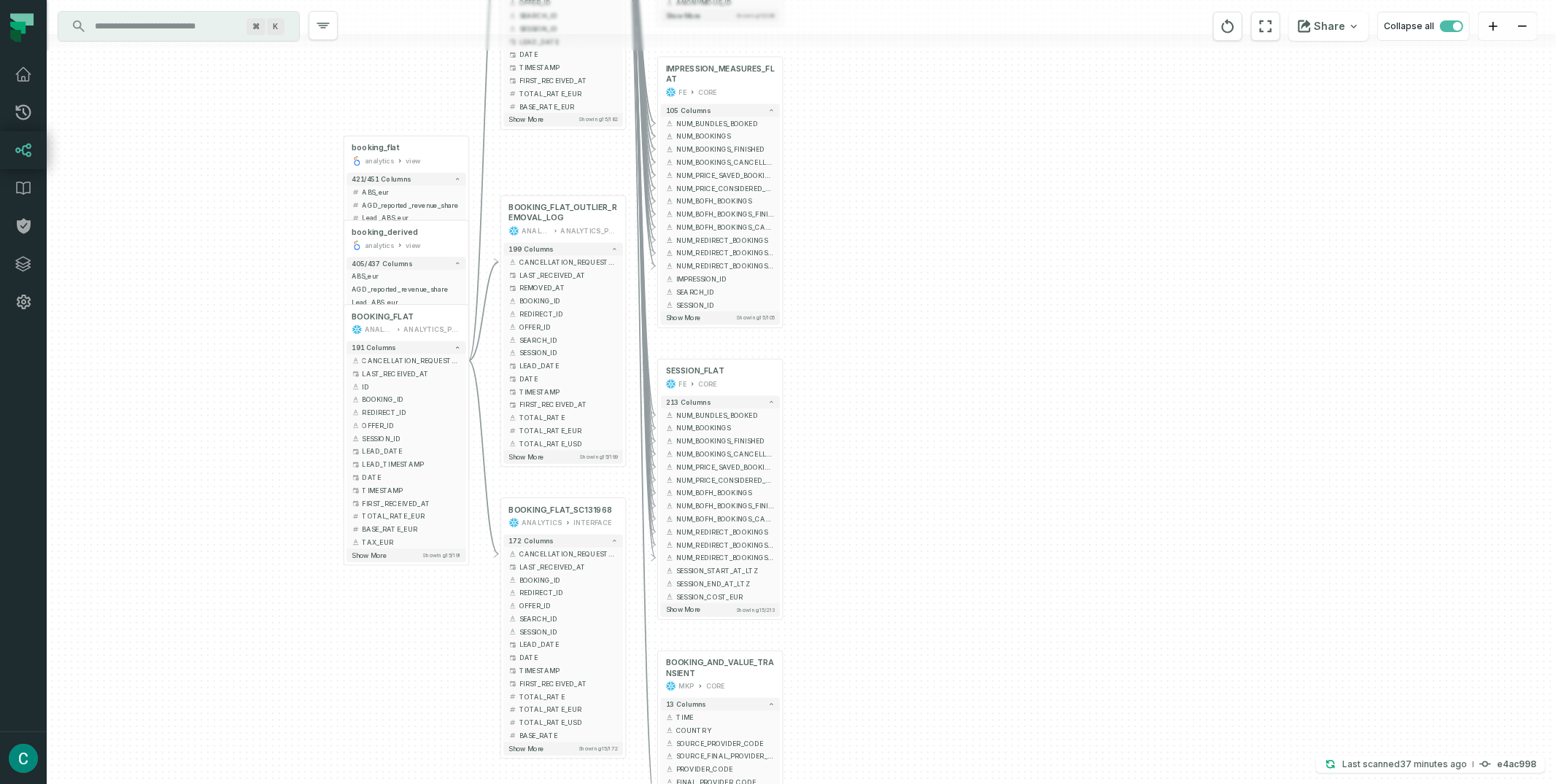
drag, startPoint x: 928, startPoint y: 131, endPoint x: 900, endPoint y: 231, distance: 103.8
click at [900, 231] on div "+ SESSION_FLAT FE CORE + 213 columns + NUM_BUNDLES_BOOKED + + NUM_BOOKINGS + + …" at bounding box center [801, 392] width 1509 height 784
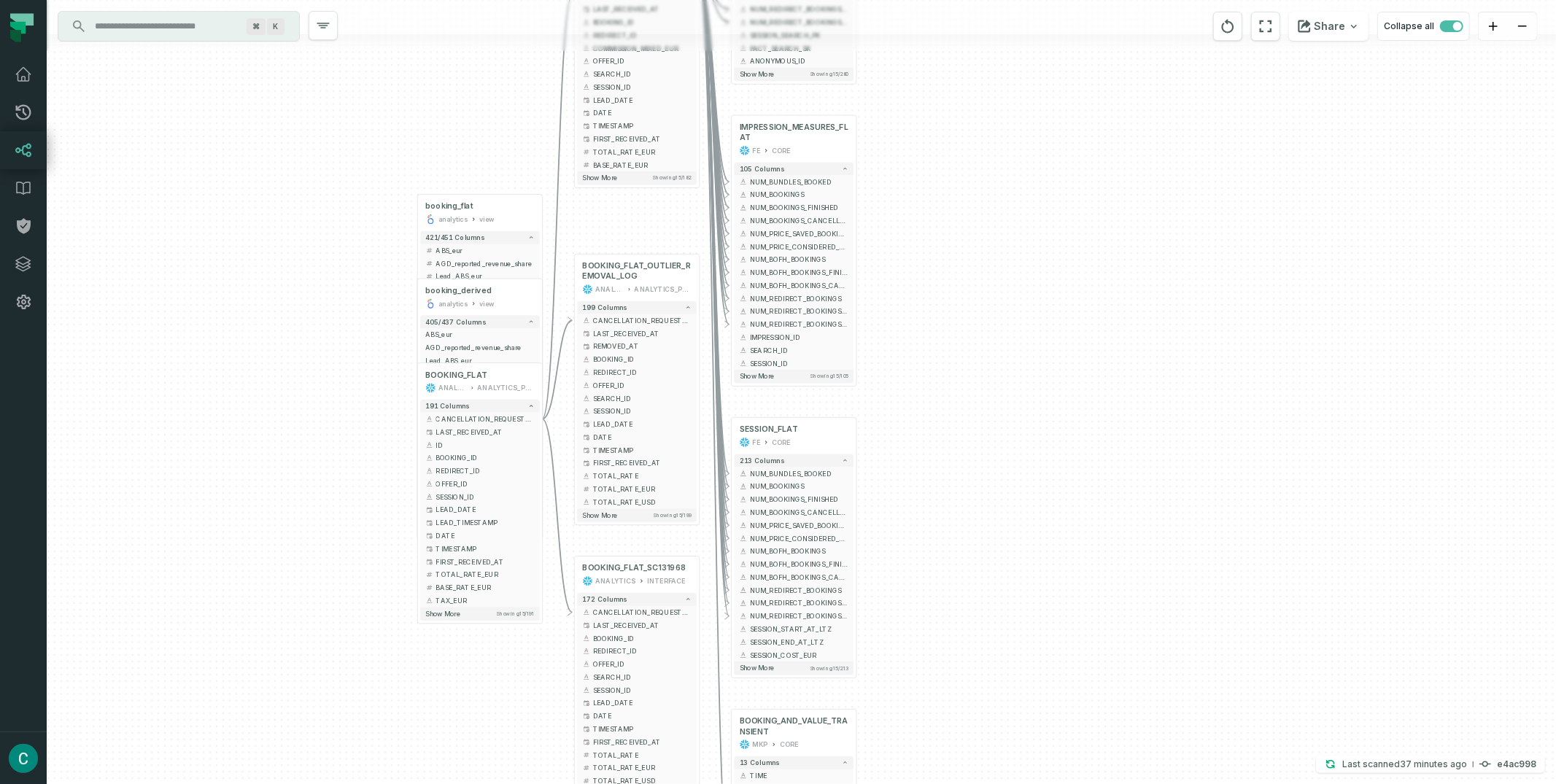
drag, startPoint x: 927, startPoint y: 521, endPoint x: 998, endPoint y: 566, distance: 84.1
click at [1002, 579] on div "+ SESSION_FLAT FE CORE + 213 columns + NUM_BUNDLES_BOOKED + + NUM_BOOKINGS + + …" at bounding box center [801, 392] width 1509 height 784
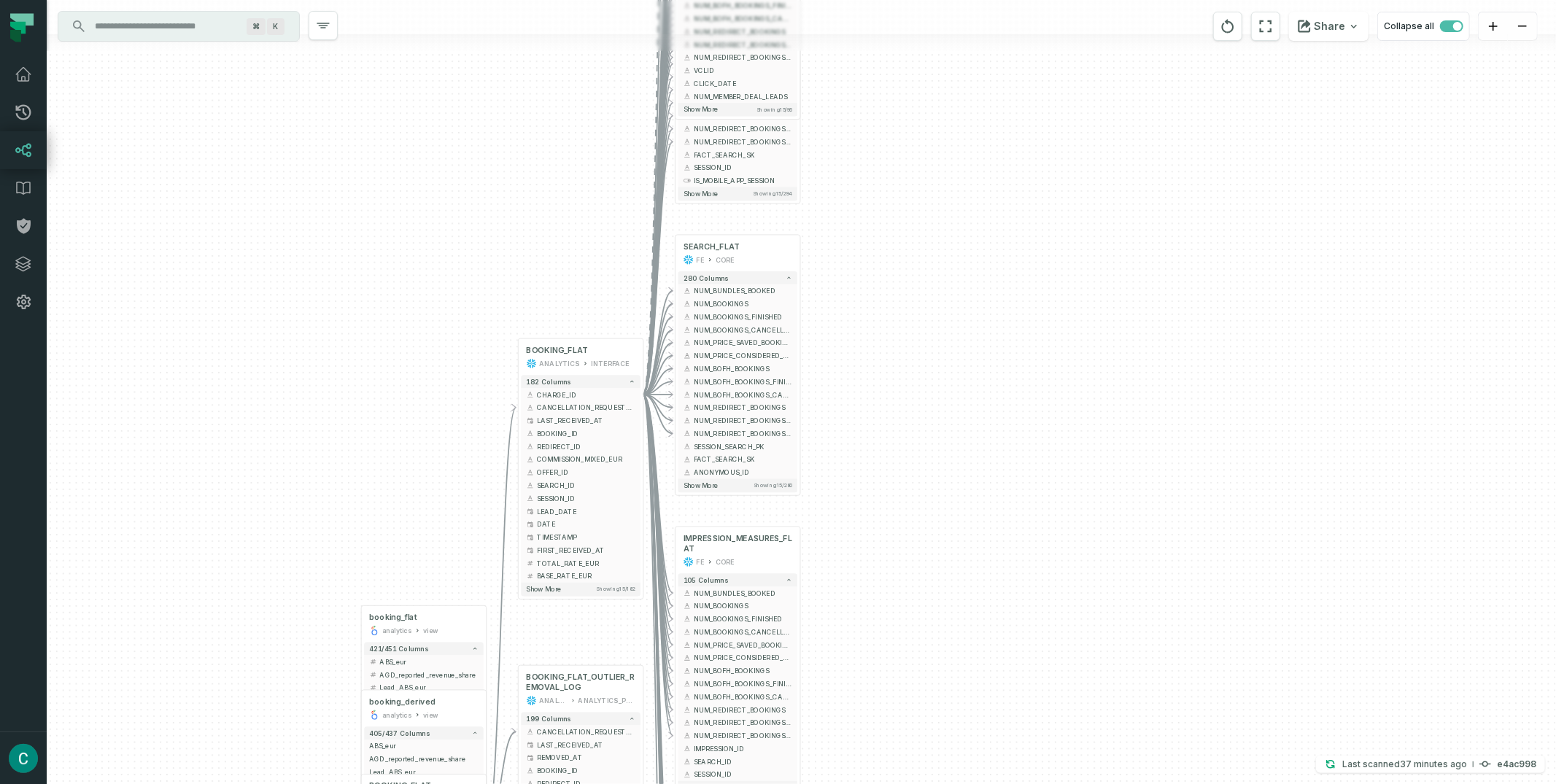
drag, startPoint x: 959, startPoint y: 288, endPoint x: 922, endPoint y: 572, distance: 286.4
click at [922, 572] on div "+ SESSION_FLAT FE CORE + 213 columns + NUM_BUNDLES_BOOKED + + NUM_BOOKINGS + + …" at bounding box center [801, 392] width 1509 height 784
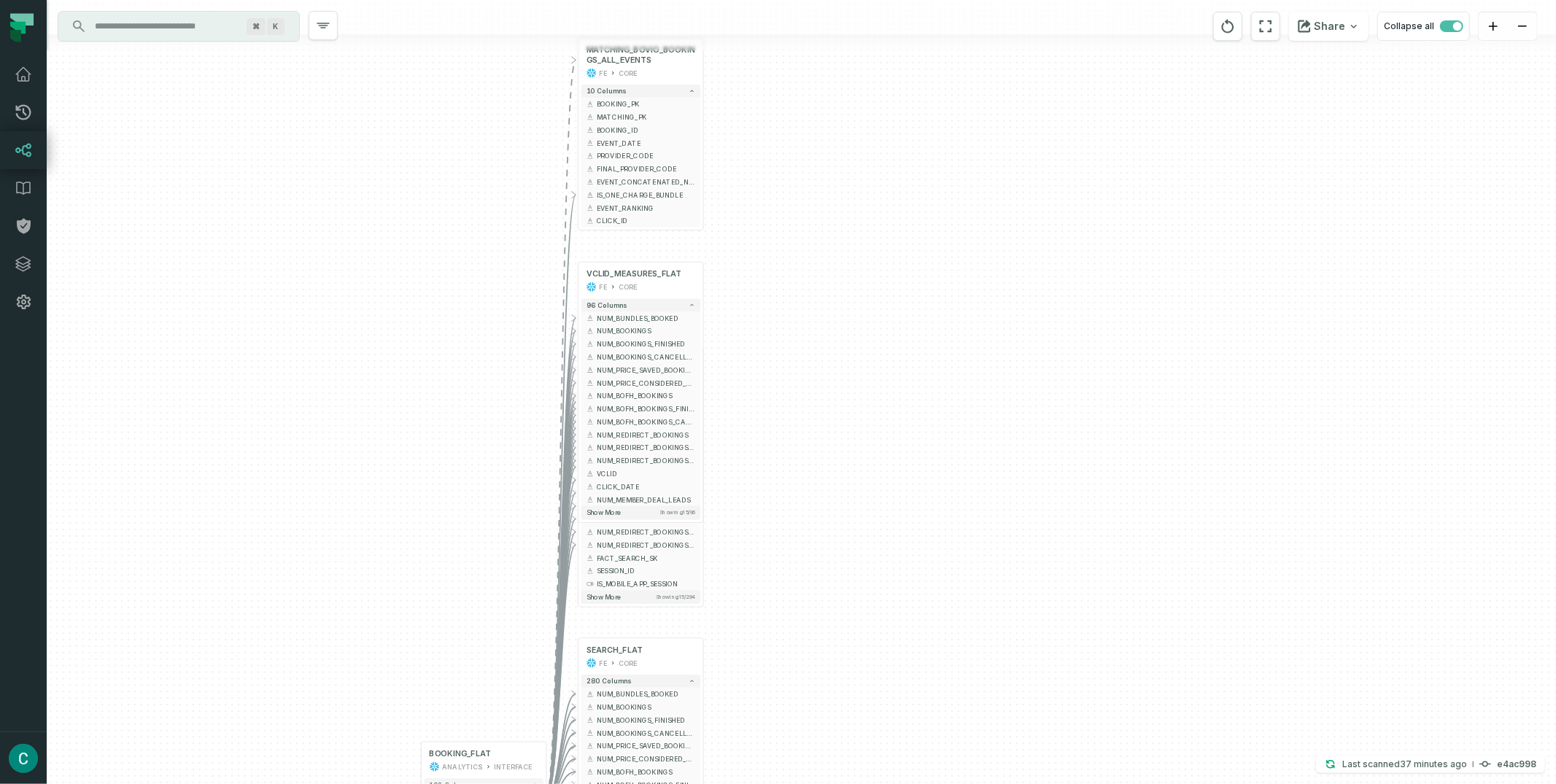
drag, startPoint x: 966, startPoint y: 226, endPoint x: 865, endPoint y: 658, distance: 443.6
click at [865, 638] on div "+ SESSION_FLAT FE CORE + 213 columns + NUM_BUNDLES_BOOKED + + NUM_BOOKINGS + + …" at bounding box center [801, 392] width 1509 height 784
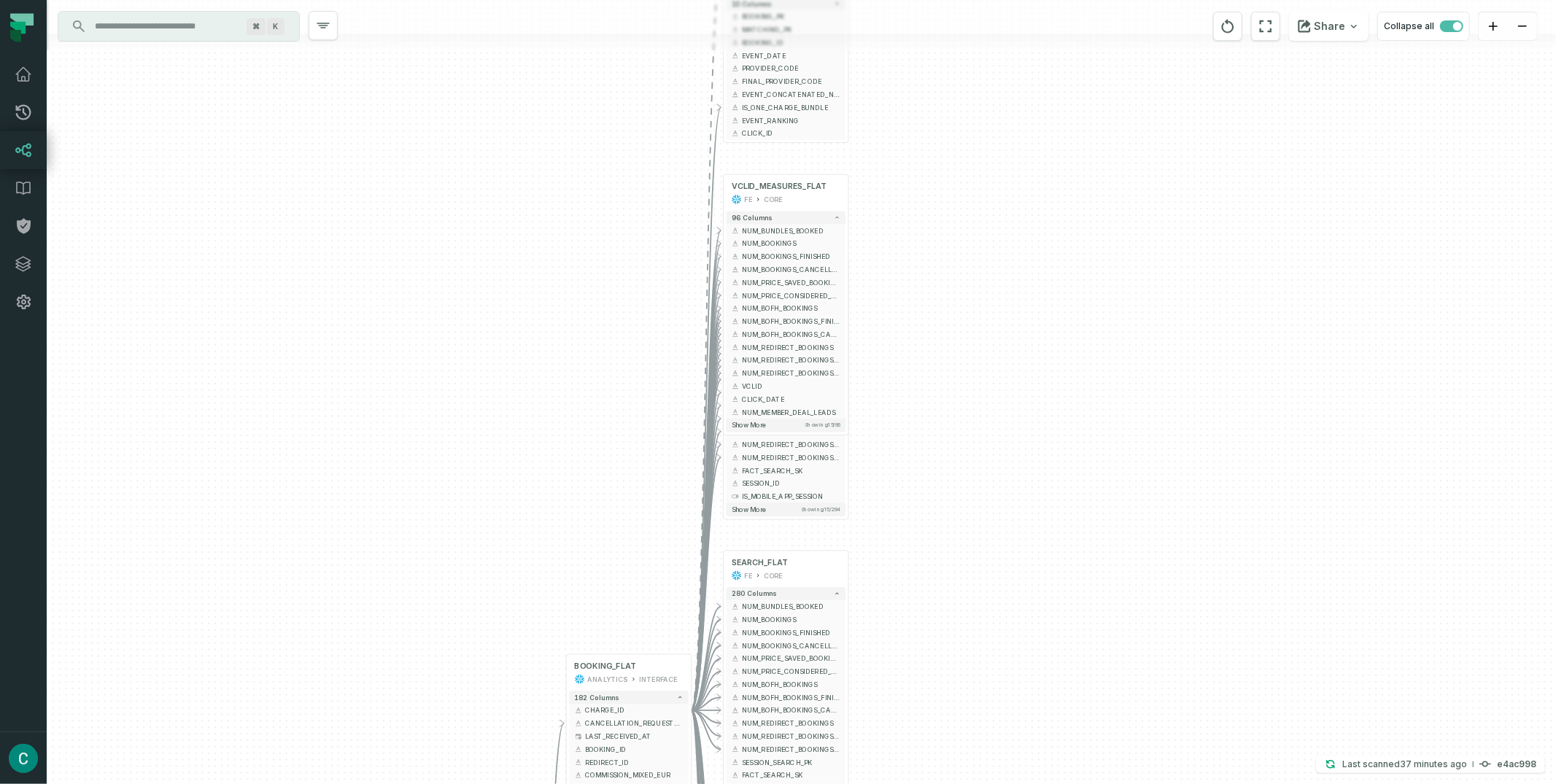
drag, startPoint x: 916, startPoint y: 350, endPoint x: 1054, endPoint y: 154, distance: 239.7
click at [1060, 122] on div "+ SESSION_FLAT FE CORE + 213 columns + NUM_BUNDLES_BOOKED + + NUM_BOOKINGS + + …" at bounding box center [801, 392] width 1509 height 784
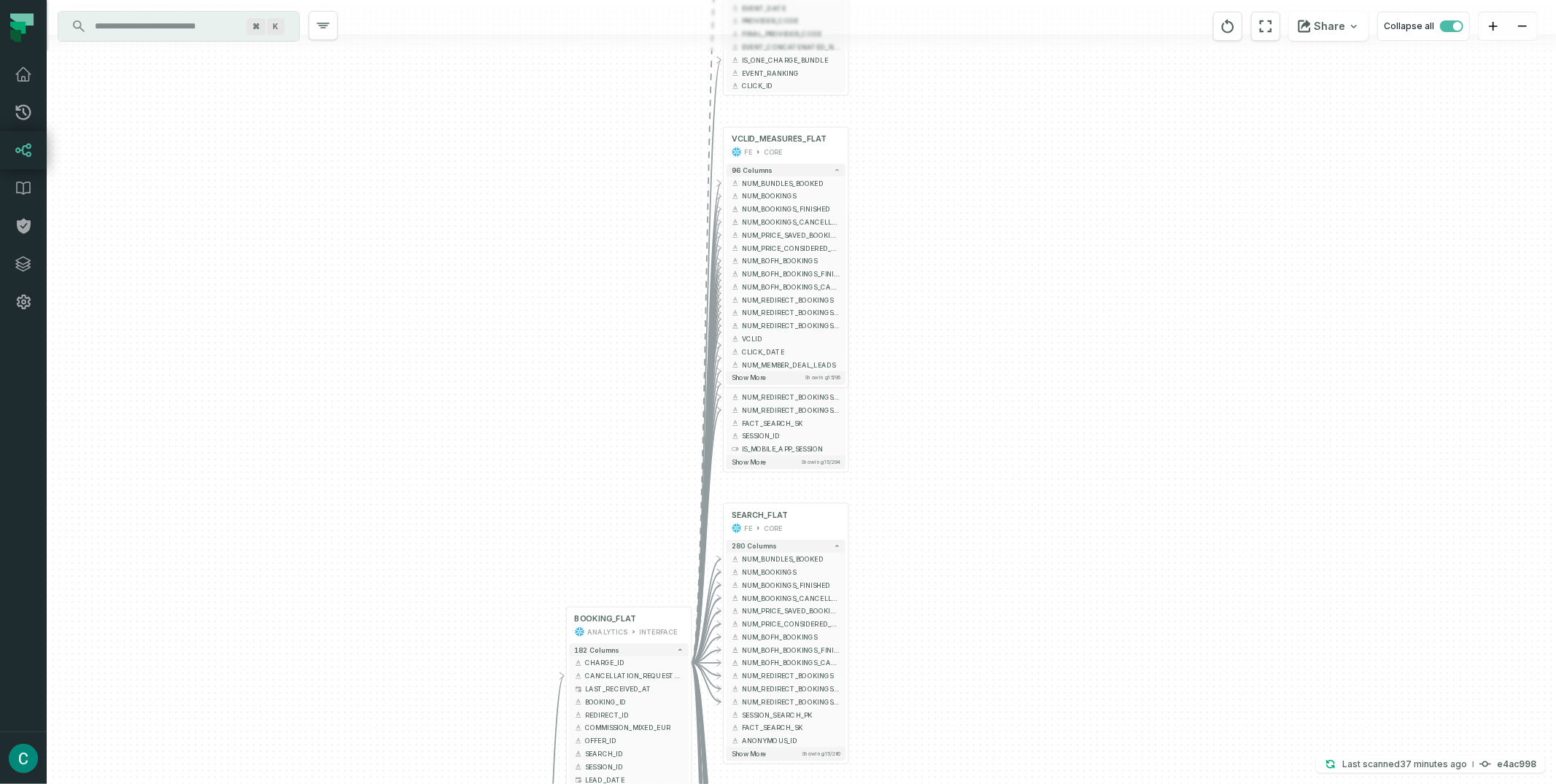
drag, startPoint x: 981, startPoint y: 498, endPoint x: 974, endPoint y: 103, distance: 395.1
click at [974, 99] on div "+ SESSION_FLAT FE CORE + 213 columns + NUM_BUNDLES_BOOKED + + NUM_BOOKINGS + + …" at bounding box center [801, 392] width 1509 height 784
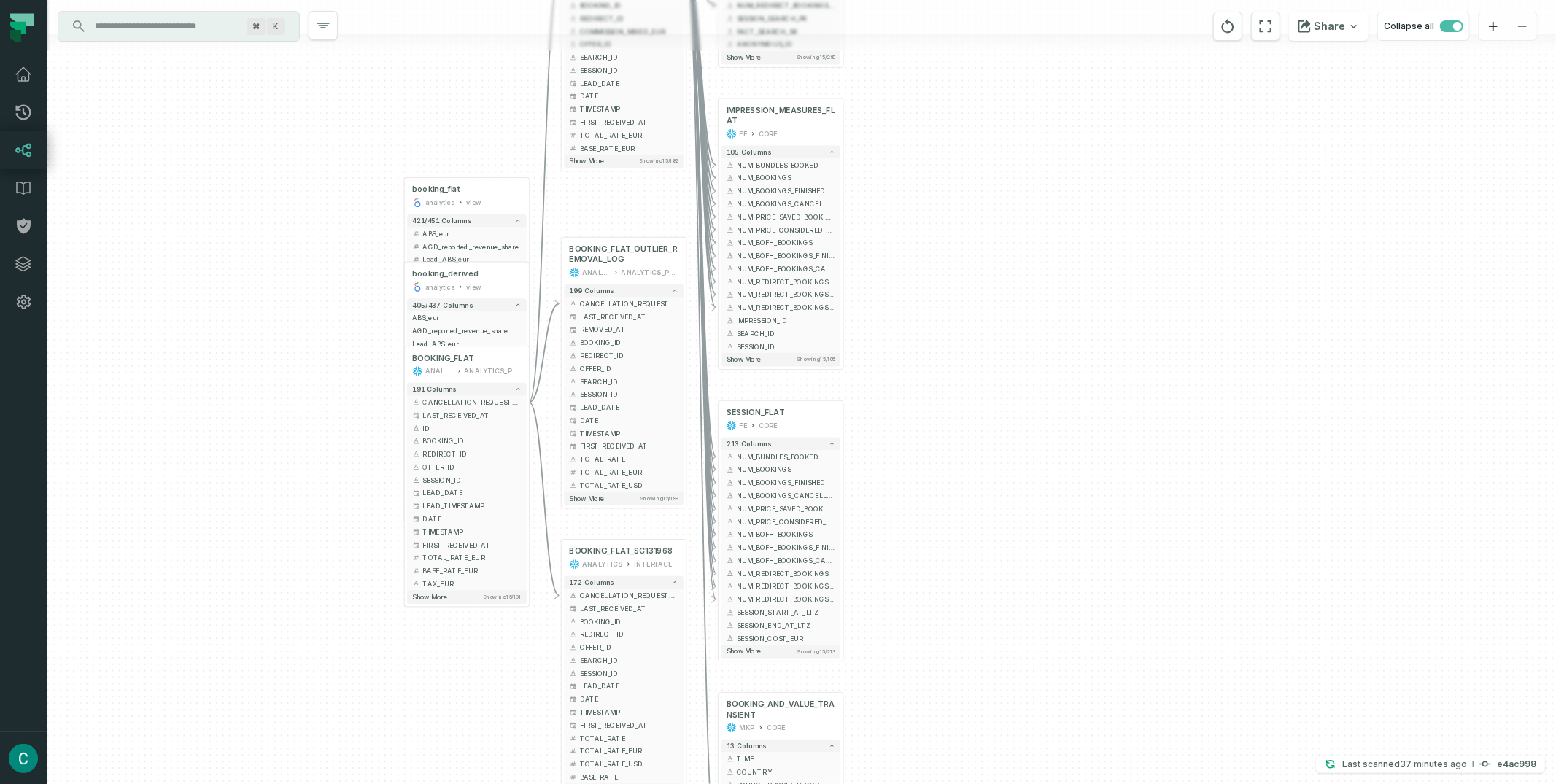
drag, startPoint x: 955, startPoint y: 551, endPoint x: 958, endPoint y: 209, distance: 342.0
click at [958, 209] on div "+ SESSION_FLAT FE CORE + 213 columns + NUM_BUNDLES_BOOKED + + NUM_BOOKINGS + + …" at bounding box center [801, 392] width 1509 height 784
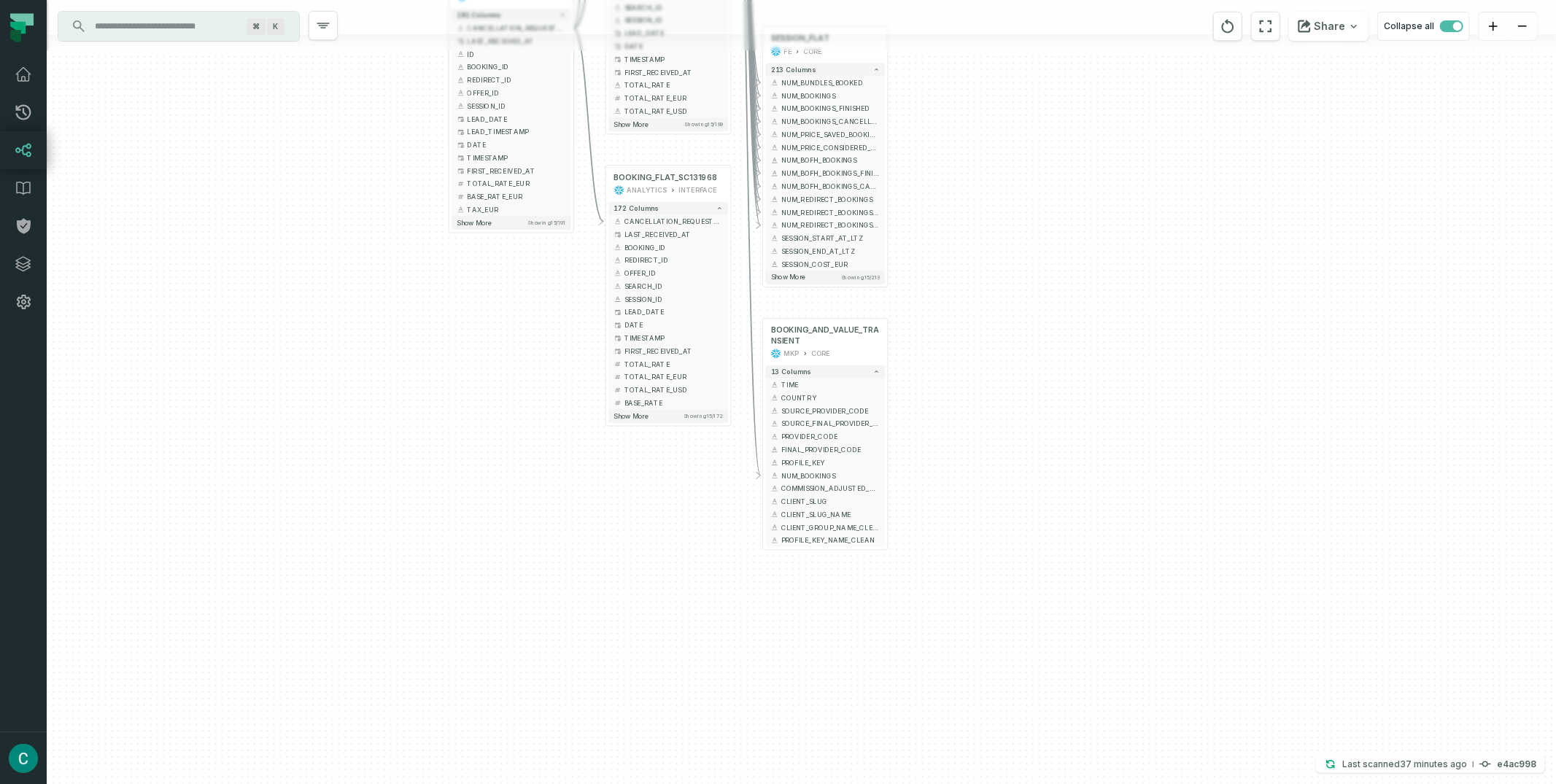
drag, startPoint x: 952, startPoint y: 516, endPoint x: 987, endPoint y: 211, distance: 307.0
click at [987, 211] on div "+ SESSION_FLAT FE CORE + 213 columns + NUM_BUNDLES_BOOKED + + NUM_BOOKINGS + + …" at bounding box center [801, 392] width 1509 height 784
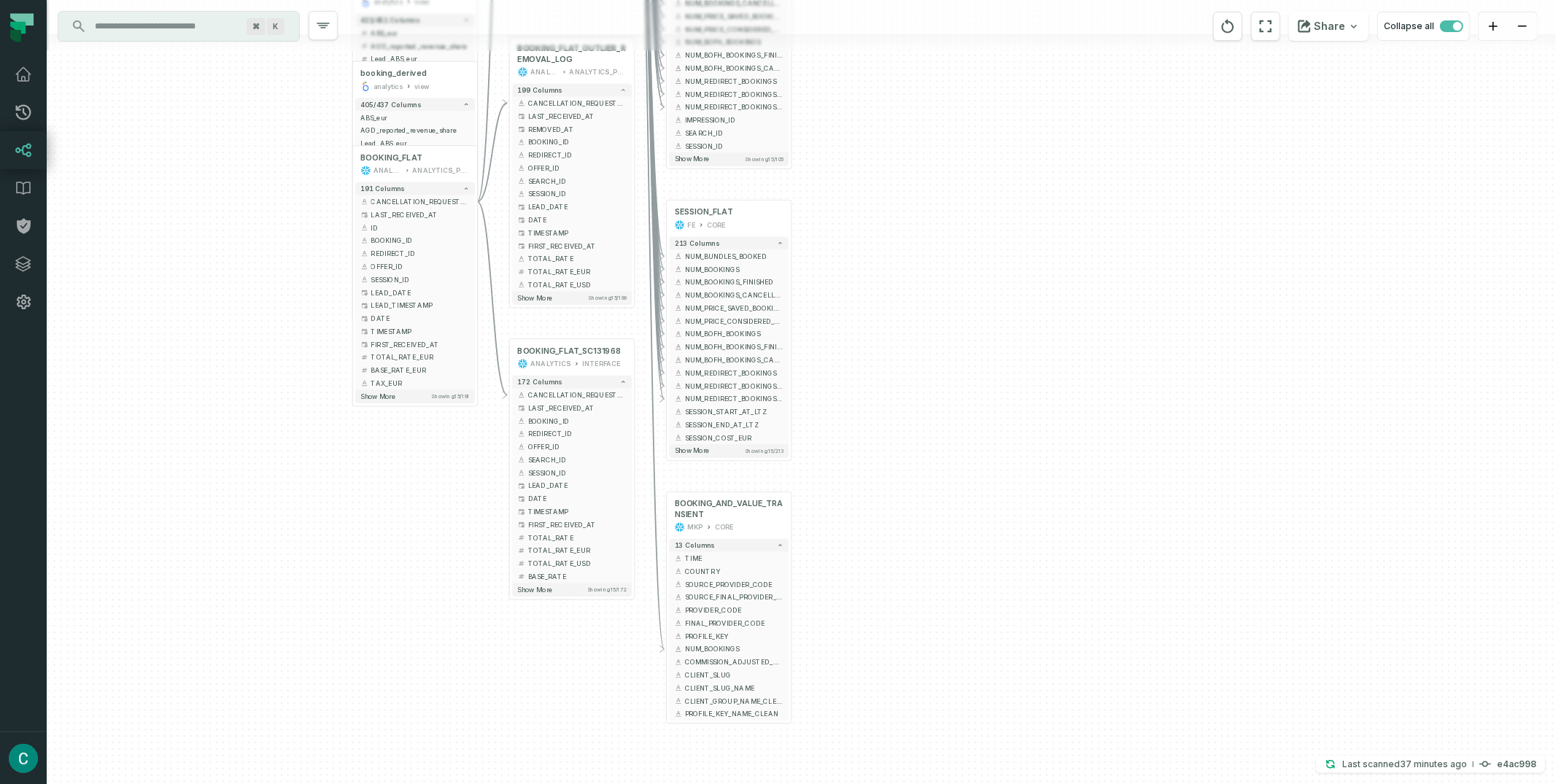
drag, startPoint x: 1059, startPoint y: 338, endPoint x: 963, endPoint y: 511, distance: 197.9
click at [963, 511] on div "+ SESSION_FLAT FE CORE + 213 columns + NUM_BUNDLES_BOOKED + + NUM_BOOKINGS + + …" at bounding box center [801, 392] width 1509 height 784
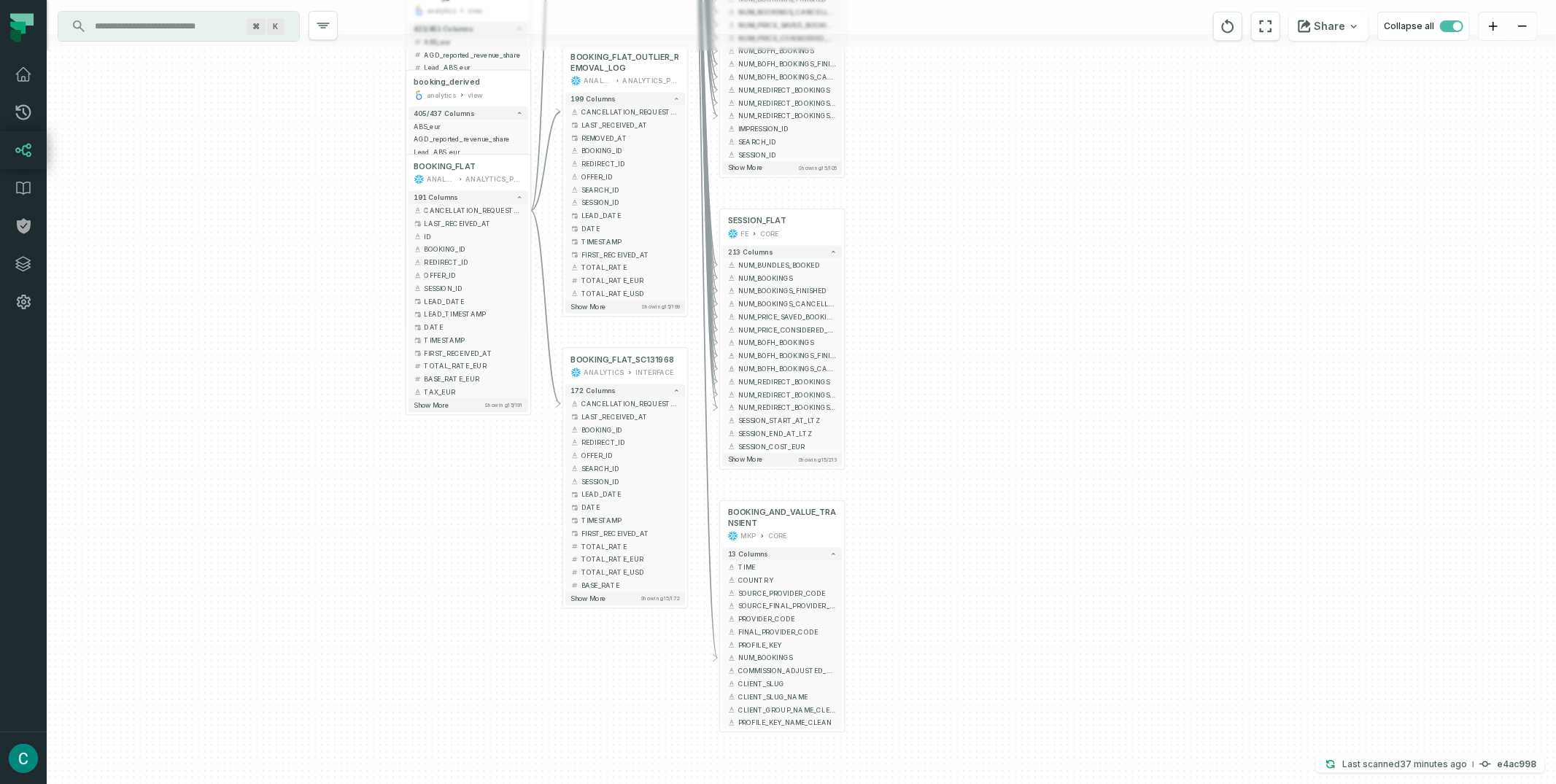
drag, startPoint x: 1005, startPoint y: 137, endPoint x: 1057, endPoint y: 119, distance: 55.0
click at [1057, 119] on div "+ SESSION_FLAT FE CORE + 213 columns + NUM_BUNDLES_BOOKED + + NUM_BOOKINGS + + …" at bounding box center [801, 392] width 1509 height 784
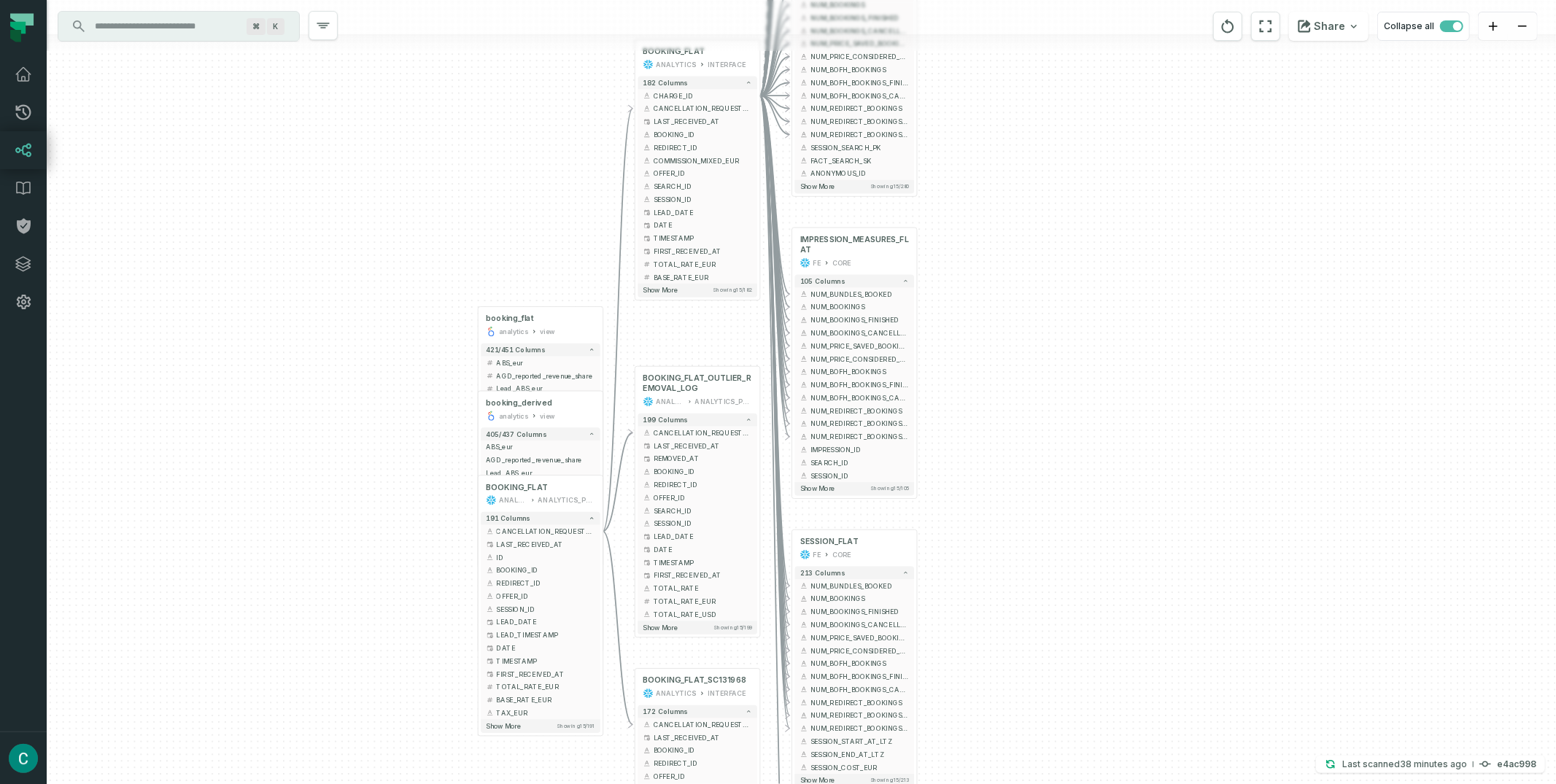
drag, startPoint x: 956, startPoint y: 85, endPoint x: 1027, endPoint y: 403, distance: 325.8
click at [1029, 407] on div "+ SESSION_FLAT FE CORE + 213 columns + NUM_BUNDLES_BOOKED + + NUM_BOOKINGS + + …" at bounding box center [801, 392] width 1509 height 784
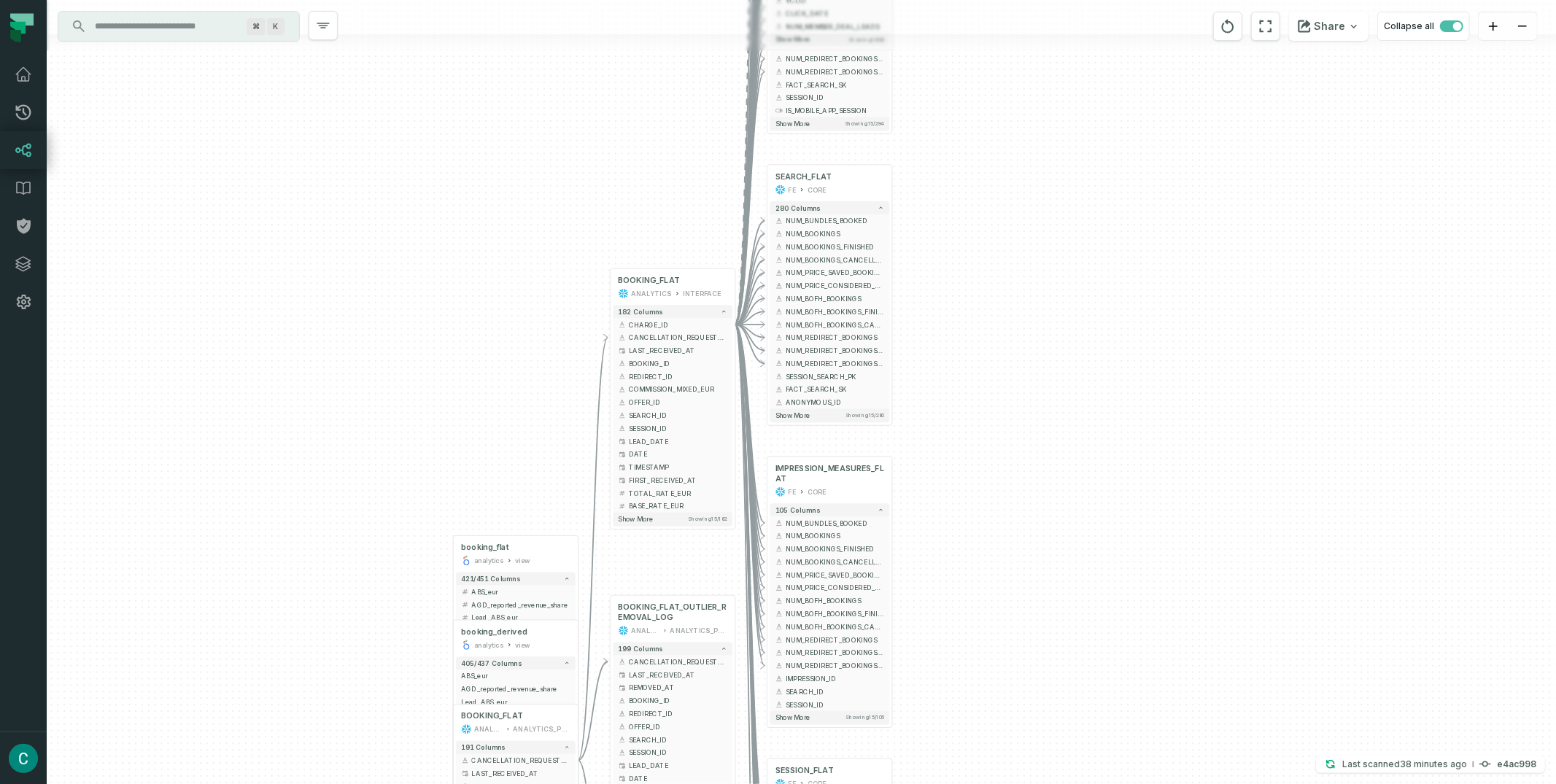
drag, startPoint x: 1001, startPoint y: 219, endPoint x: 972, endPoint y: 425, distance: 208.0
click at [972, 428] on div "+ SESSION_FLAT FE CORE + 213 columns + NUM_BUNDLES_BOOKED + + NUM_BOOKINGS + + …" at bounding box center [801, 392] width 1509 height 784
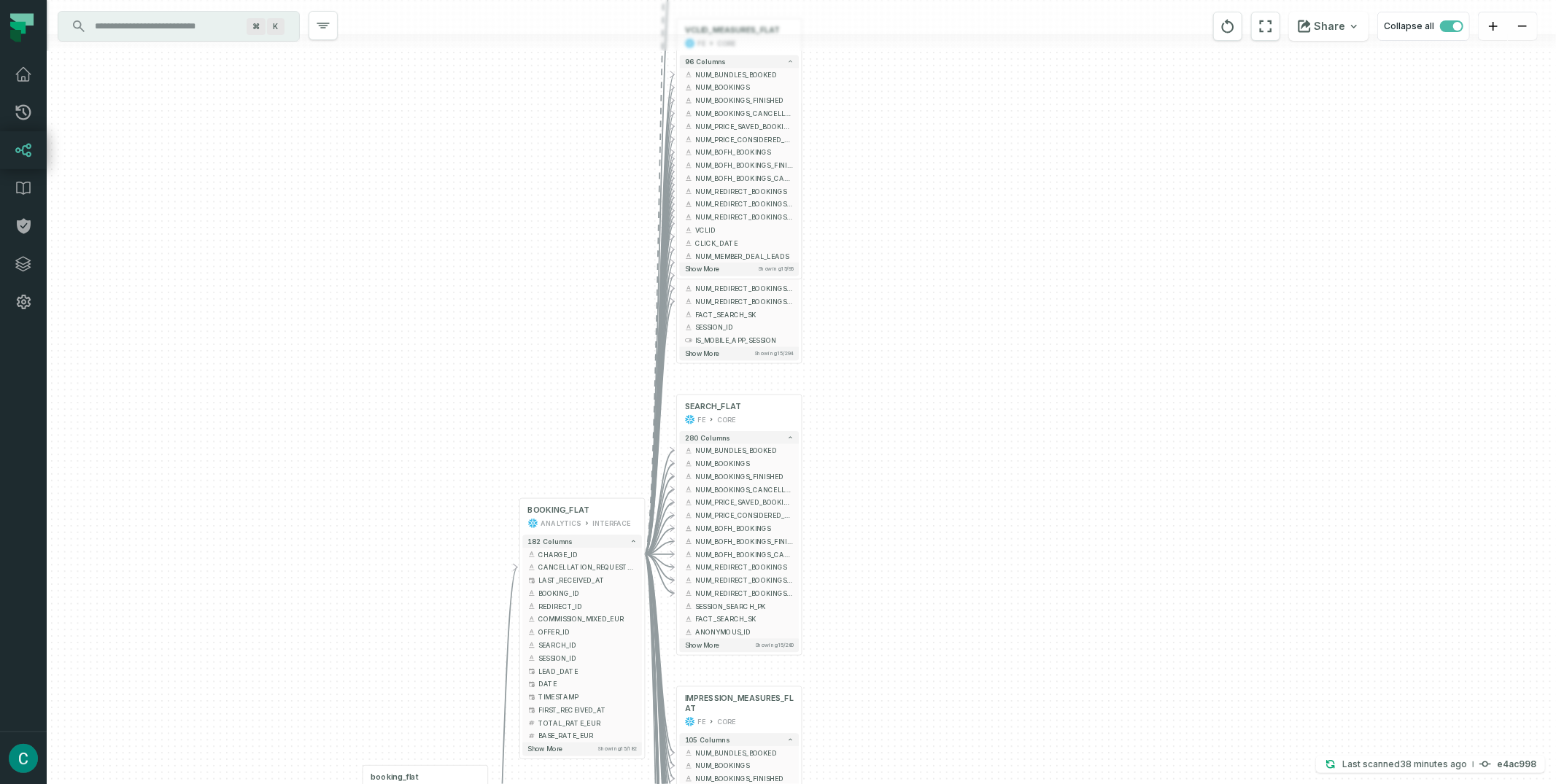
drag, startPoint x: 991, startPoint y: 205, endPoint x: 872, endPoint y: 420, distance: 245.7
click at [872, 420] on div "+ SESSION_FLAT FE CORE + 213 columns + NUM_BUNDLES_BOOKED + + NUM_BOOKINGS + + …" at bounding box center [801, 392] width 1509 height 784
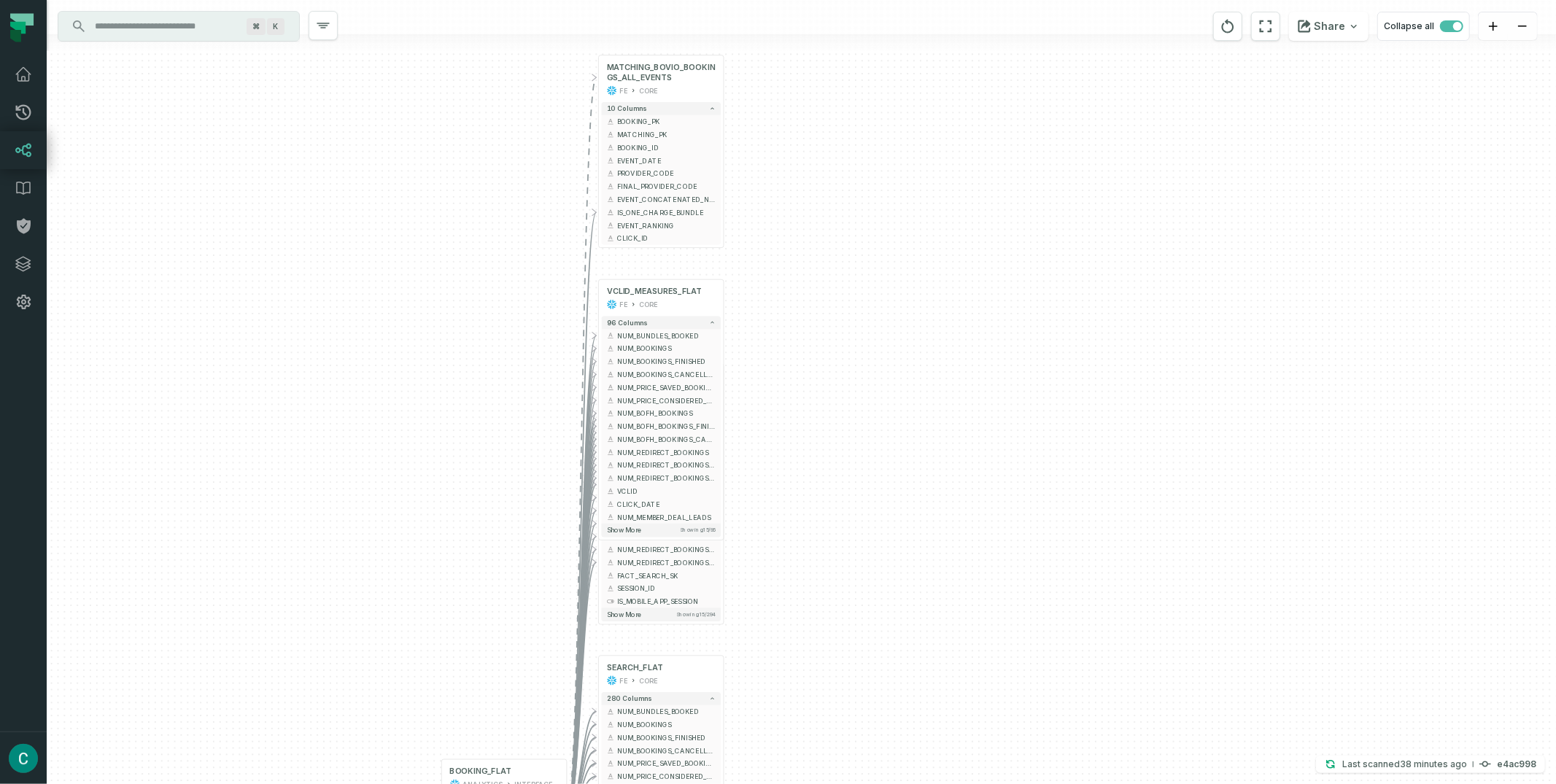
drag, startPoint x: 923, startPoint y: 245, endPoint x: 898, endPoint y: 450, distance: 206.5
click at [892, 455] on div "+ SESSION_FLAT FE CORE + 213 columns + NUM_BUNDLES_BOOKED + + NUM_BOOKINGS + + …" at bounding box center [801, 392] width 1509 height 784
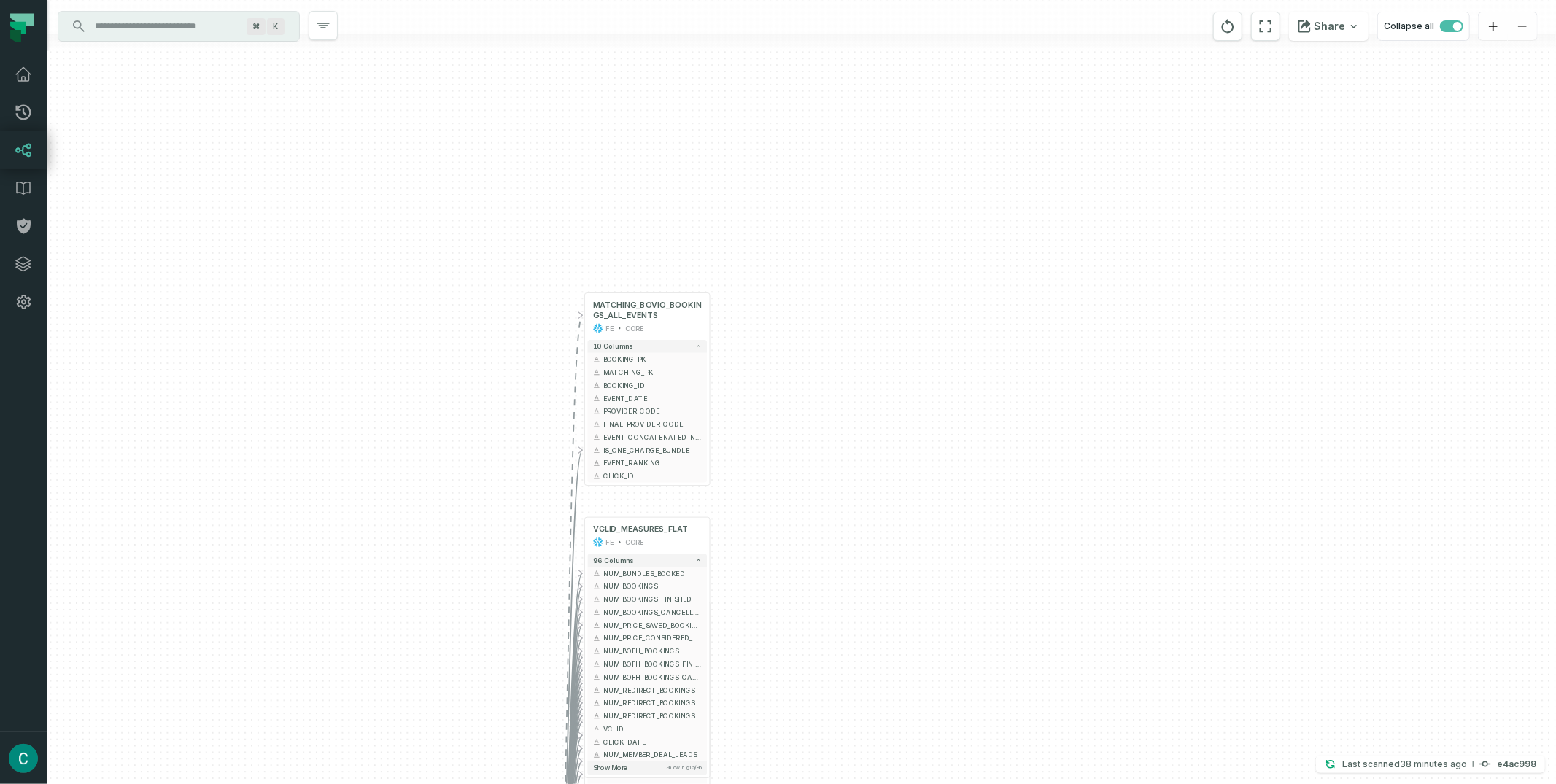
drag, startPoint x: 905, startPoint y: 259, endPoint x: 909, endPoint y: 384, distance: 125.1
click at [900, 402] on div "+ SESSION_FLAT FE CORE + 213 columns + NUM_BUNDLES_BOOKED + + NUM_BOOKINGS + + …" at bounding box center [801, 392] width 1509 height 784
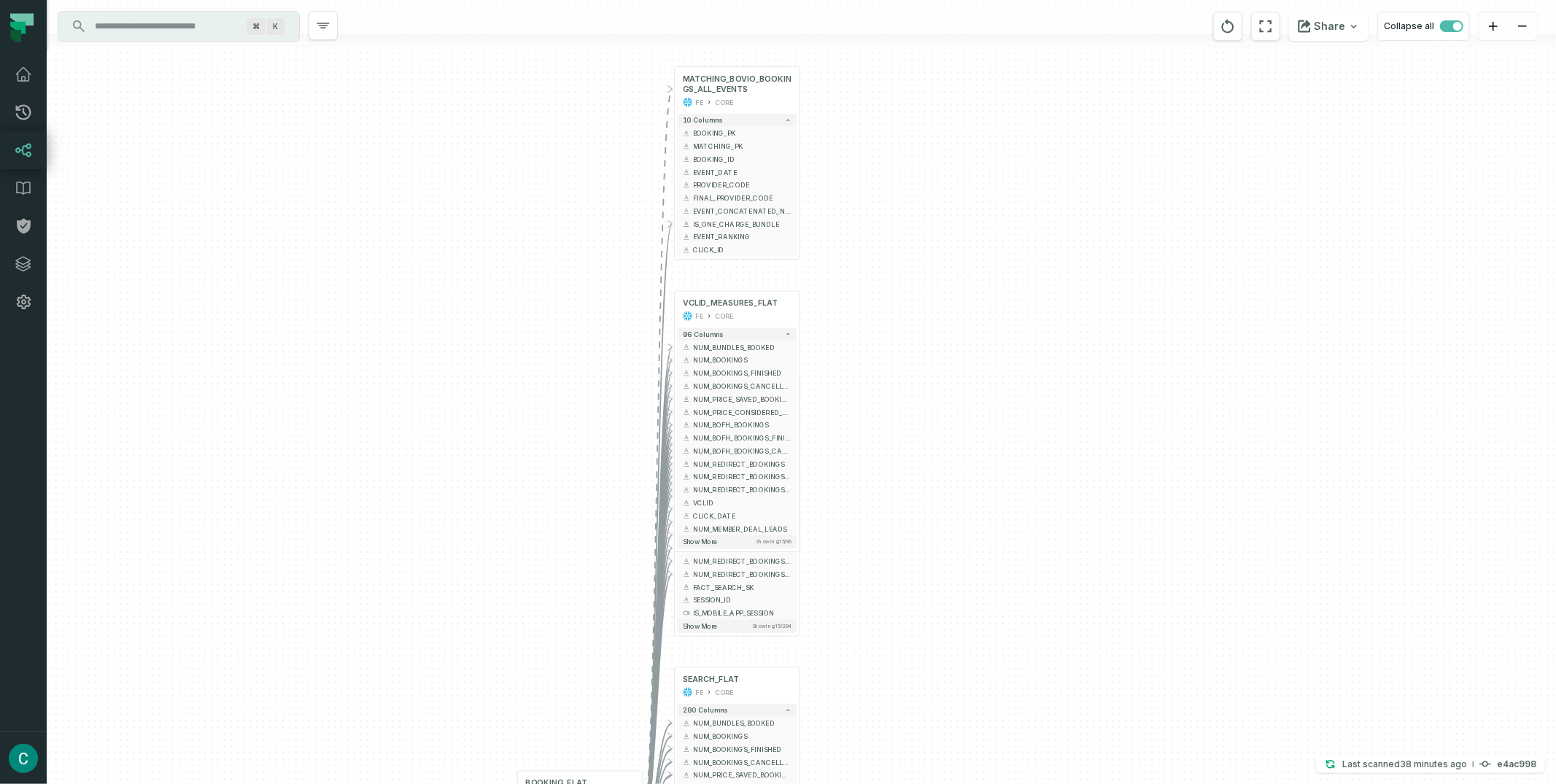
drag, startPoint x: 847, startPoint y: 283, endPoint x: 934, endPoint y: 51, distance: 247.8
click at [934, 51] on div "+ SESSION_FLAT FE CORE + 213 columns + NUM_BUNDLES_BOOKED + + NUM_BOOKINGS + + …" at bounding box center [801, 392] width 1509 height 784
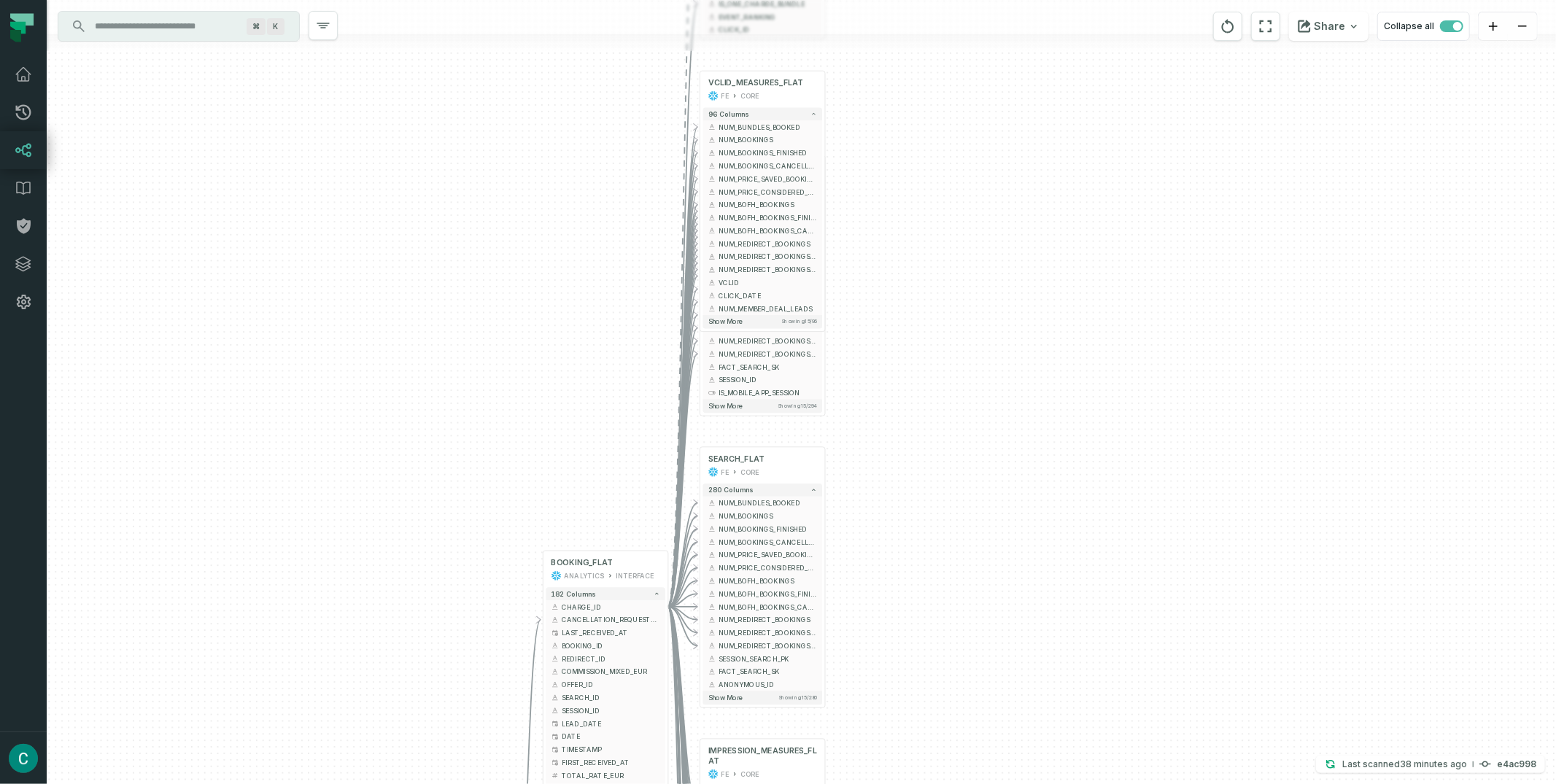
drag, startPoint x: 949, startPoint y: 373, endPoint x: 995, endPoint y: 162, distance: 216.0
click at [981, 113] on div "+ SESSION_FLAT FE CORE + 213 columns + NUM_BUNDLES_BOOKED + + NUM_BOOKINGS + + …" at bounding box center [801, 392] width 1509 height 784
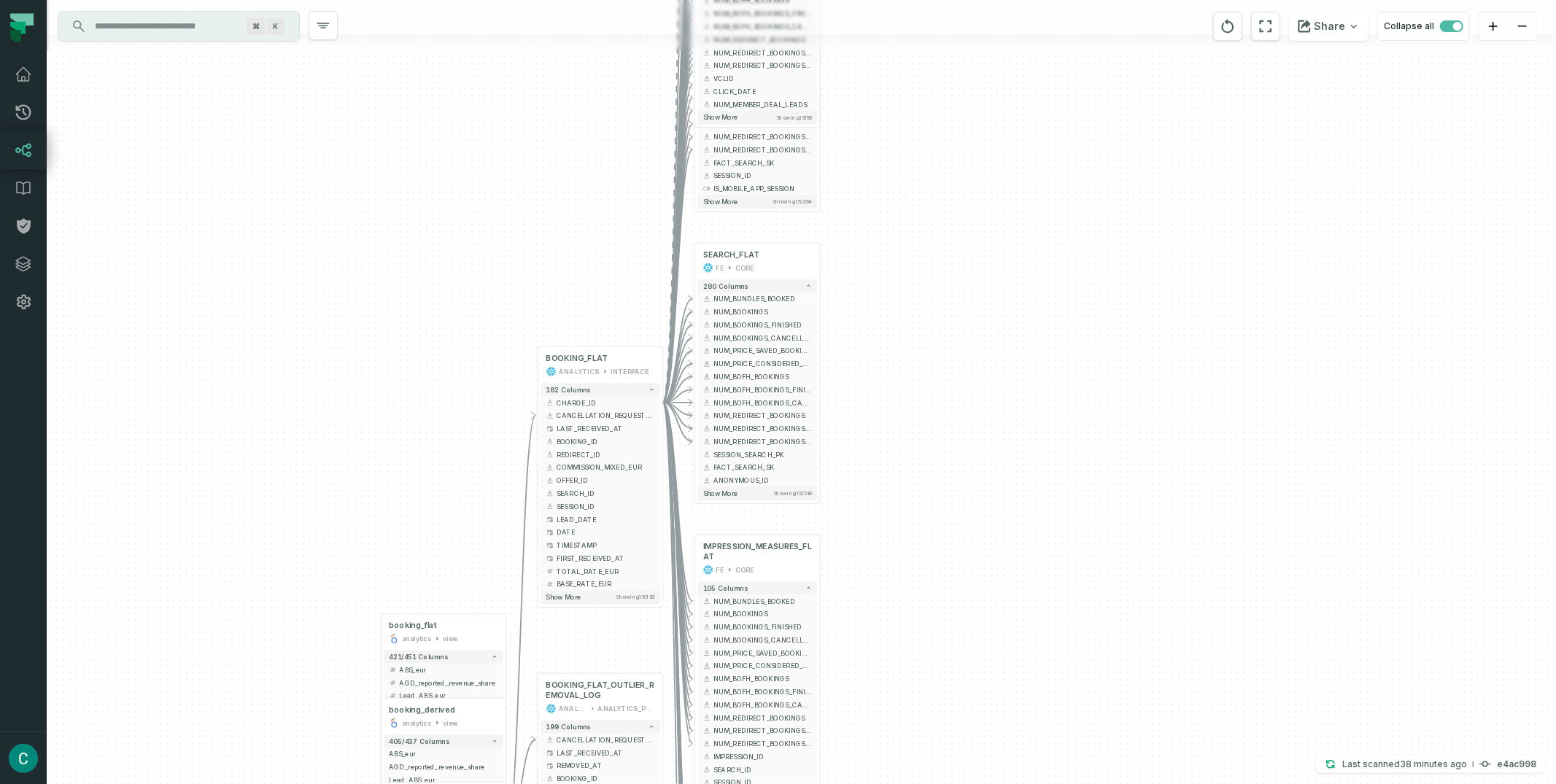
drag, startPoint x: 1034, startPoint y: 443, endPoint x: 1029, endPoint y: 191, distance: 252.0
click at [1024, 177] on div "+ SESSION_FLAT FE CORE + 213 columns + NUM_BUNDLES_BOOKED + + NUM_BOOKINGS + + …" at bounding box center [801, 392] width 1509 height 784
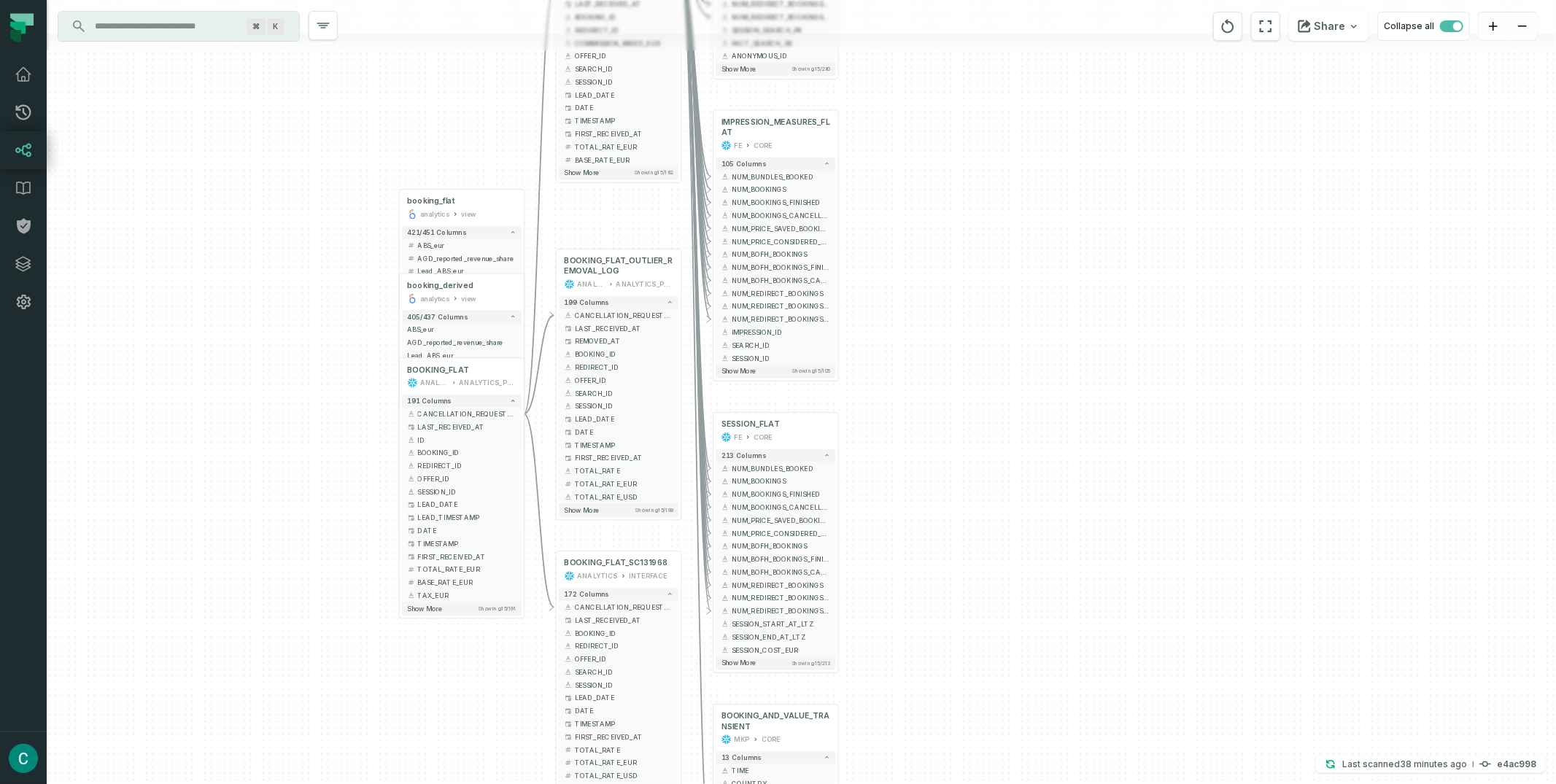
drag, startPoint x: 1030, startPoint y: 422, endPoint x: 1048, endPoint y: 125, distance: 297.5
click at [1045, 104] on div "+ SESSION_FLAT FE CORE + 213 columns + NUM_BUNDLES_BOOKED + + NUM_BOOKINGS + + …" at bounding box center [801, 392] width 1509 height 784
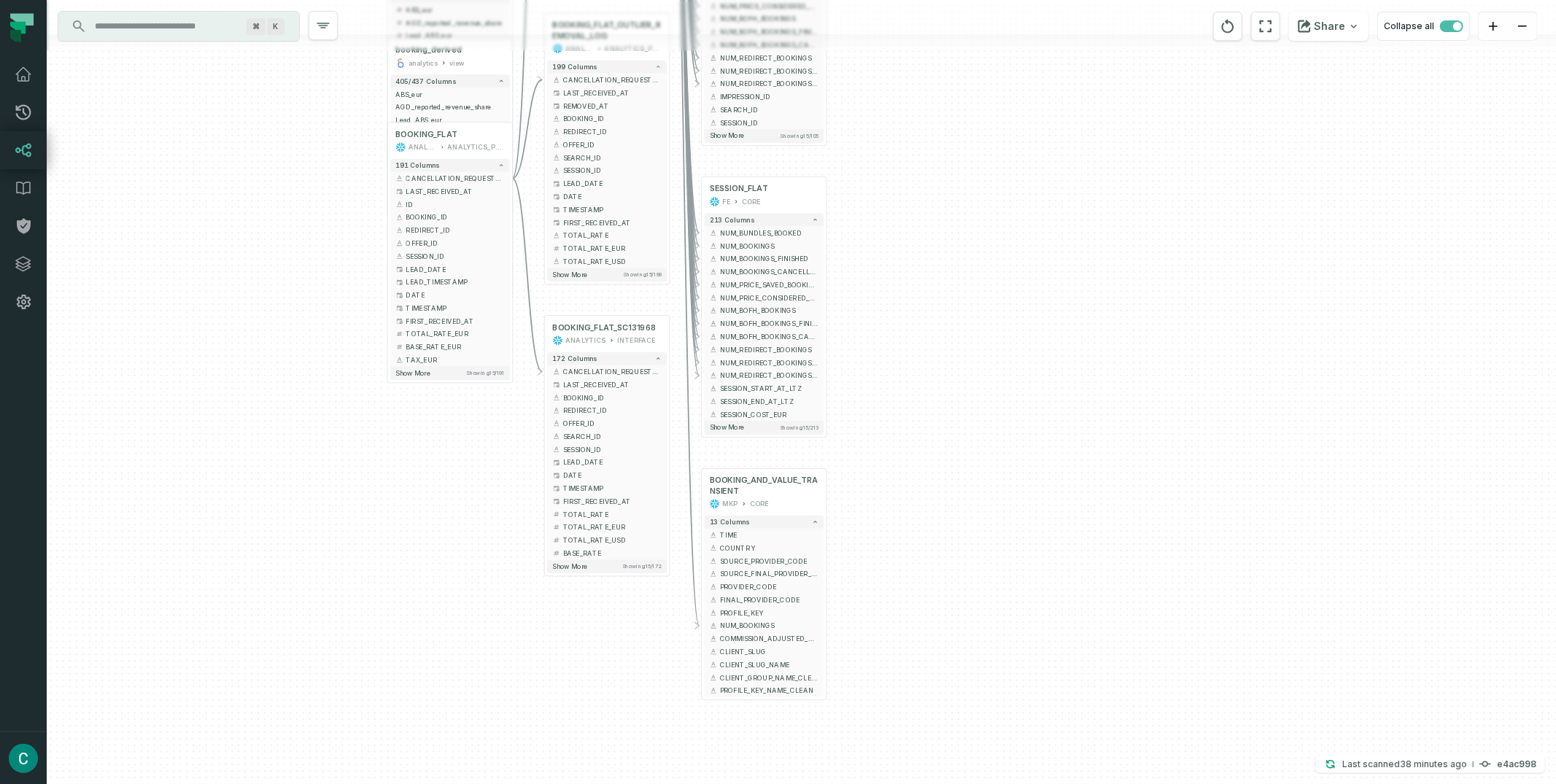
drag, startPoint x: 1042, startPoint y: 351, endPoint x: 1030, endPoint y: 124, distance: 227.3
click at [1030, 124] on div "+ SESSION_FLAT FE CORE + 213 columns + NUM_BUNDLES_BOOKED + + NUM_BOOKINGS + + …" at bounding box center [801, 392] width 1509 height 784
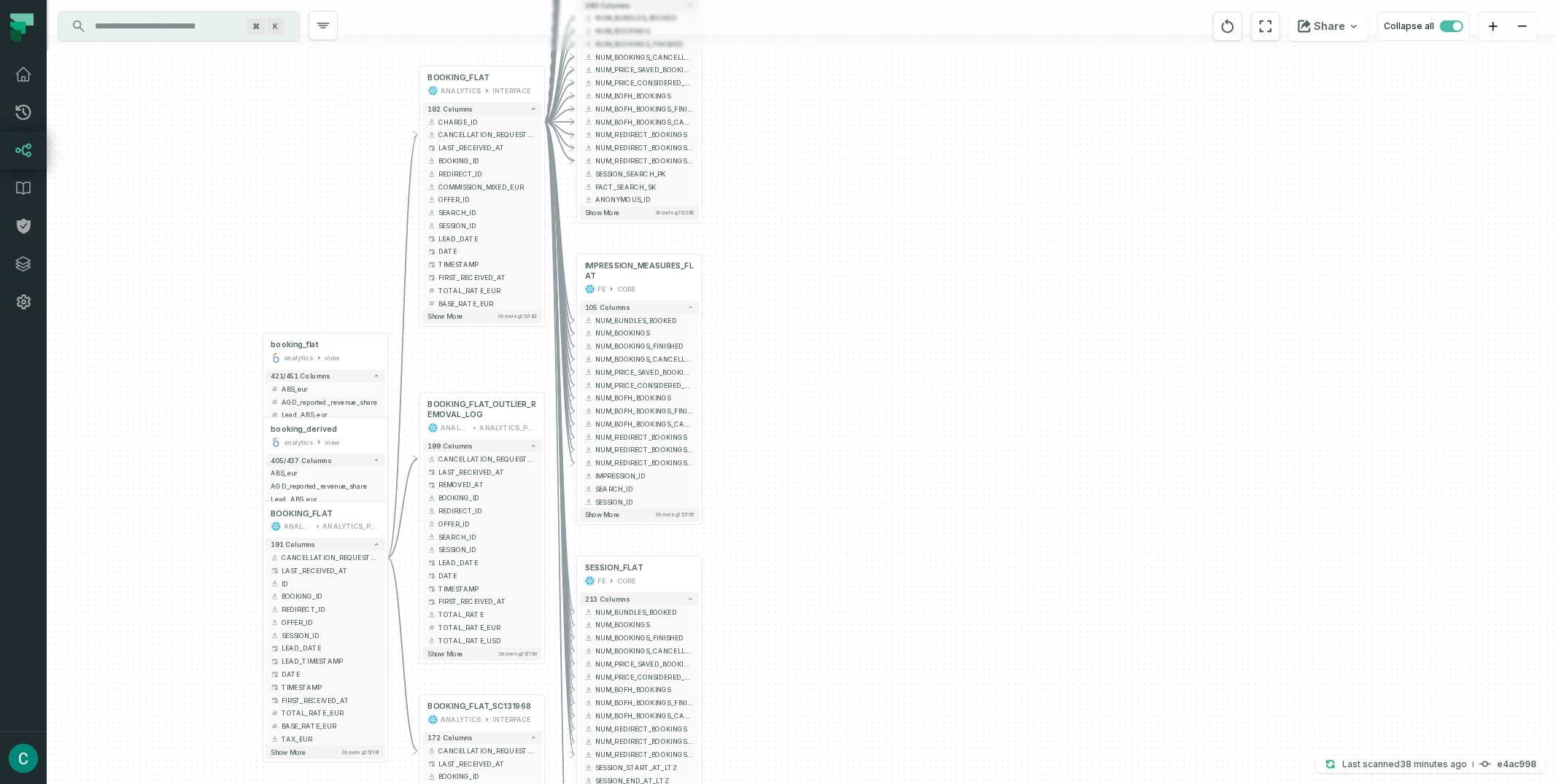
drag, startPoint x: 1017, startPoint y: 109, endPoint x: 892, endPoint y: 488, distance: 399.1
click at [892, 488] on div "+ SESSION_FLAT FE CORE + 213 columns + NUM_BUNDLES_BOOKED + + NUM_BOOKINGS + + …" at bounding box center [801, 392] width 1509 height 784
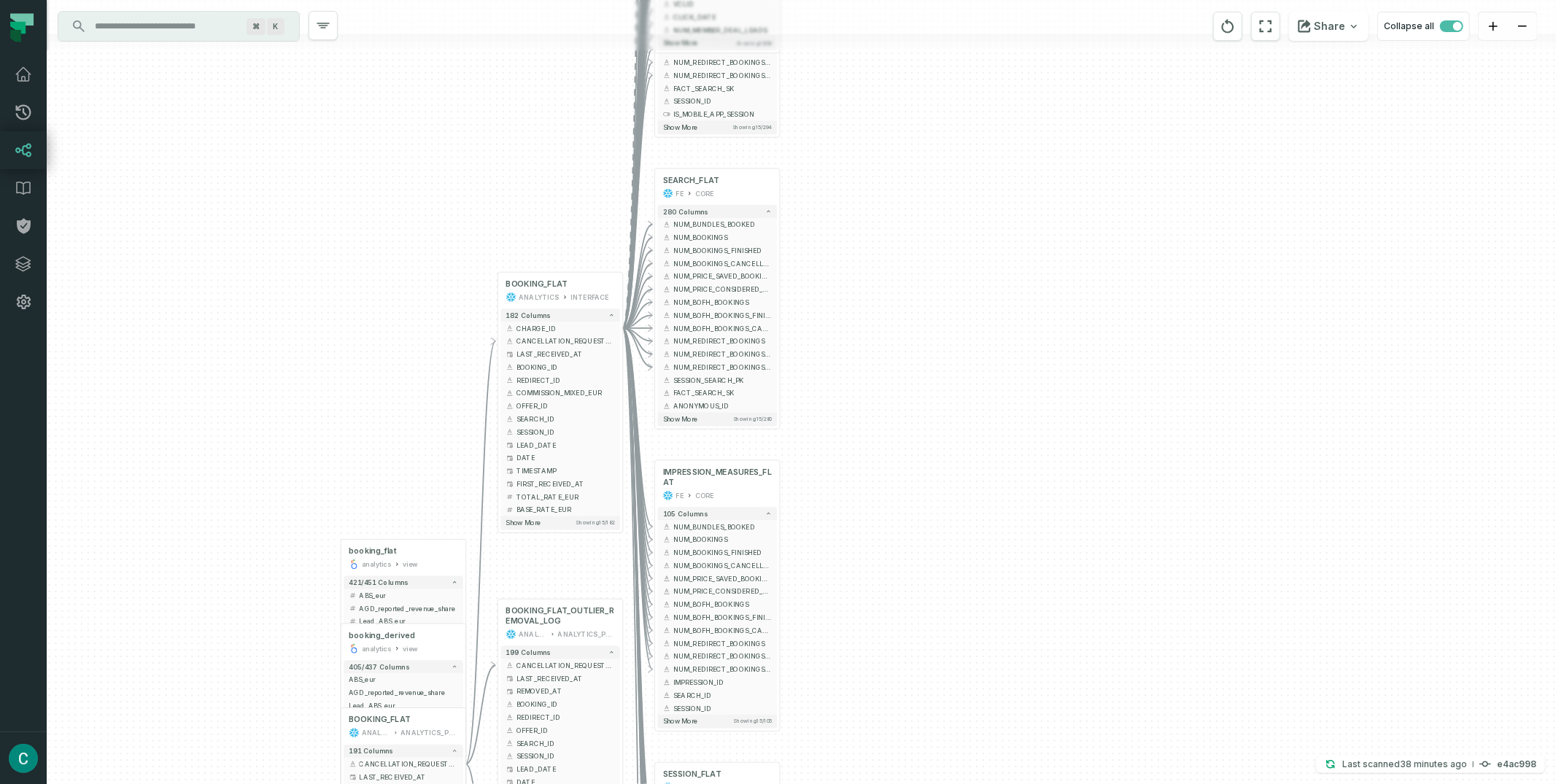
drag, startPoint x: 1043, startPoint y: 212, endPoint x: 1087, endPoint y: 411, distance: 203.8
click at [1087, 411] on div "+ SESSION_FLAT FE CORE + 213 columns + NUM_BUNDLES_BOOKED + + NUM_BOOKINGS + + …" at bounding box center [801, 392] width 1509 height 784
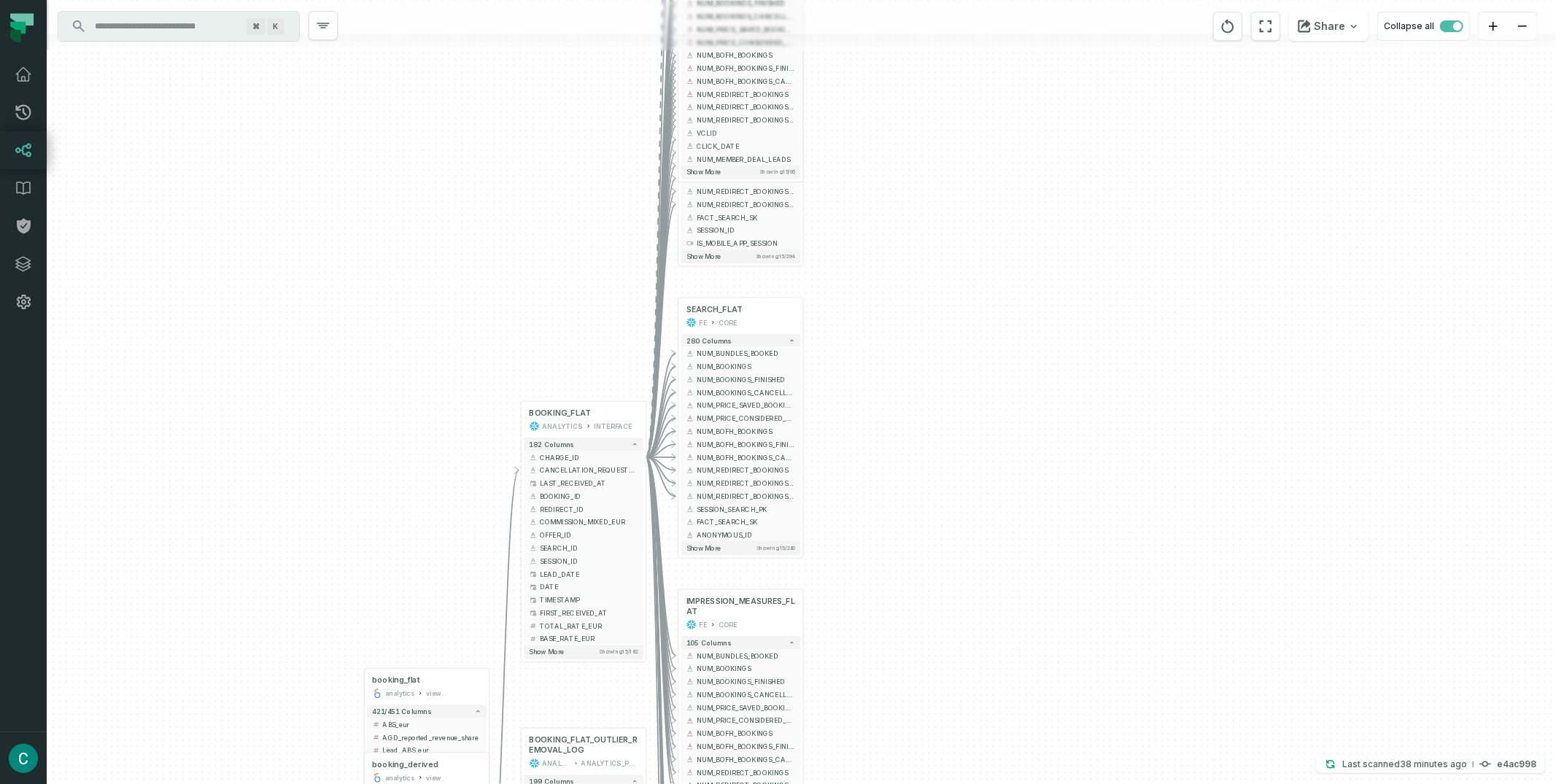
drag, startPoint x: 1025, startPoint y: 200, endPoint x: 1049, endPoint y: 328, distance: 130.2
click at [1049, 328] on div "+ SESSION_FLAT FE CORE + 213 columns + NUM_BUNDLES_BOOKED + + NUM_BOOKINGS + + …" at bounding box center [801, 392] width 1509 height 784
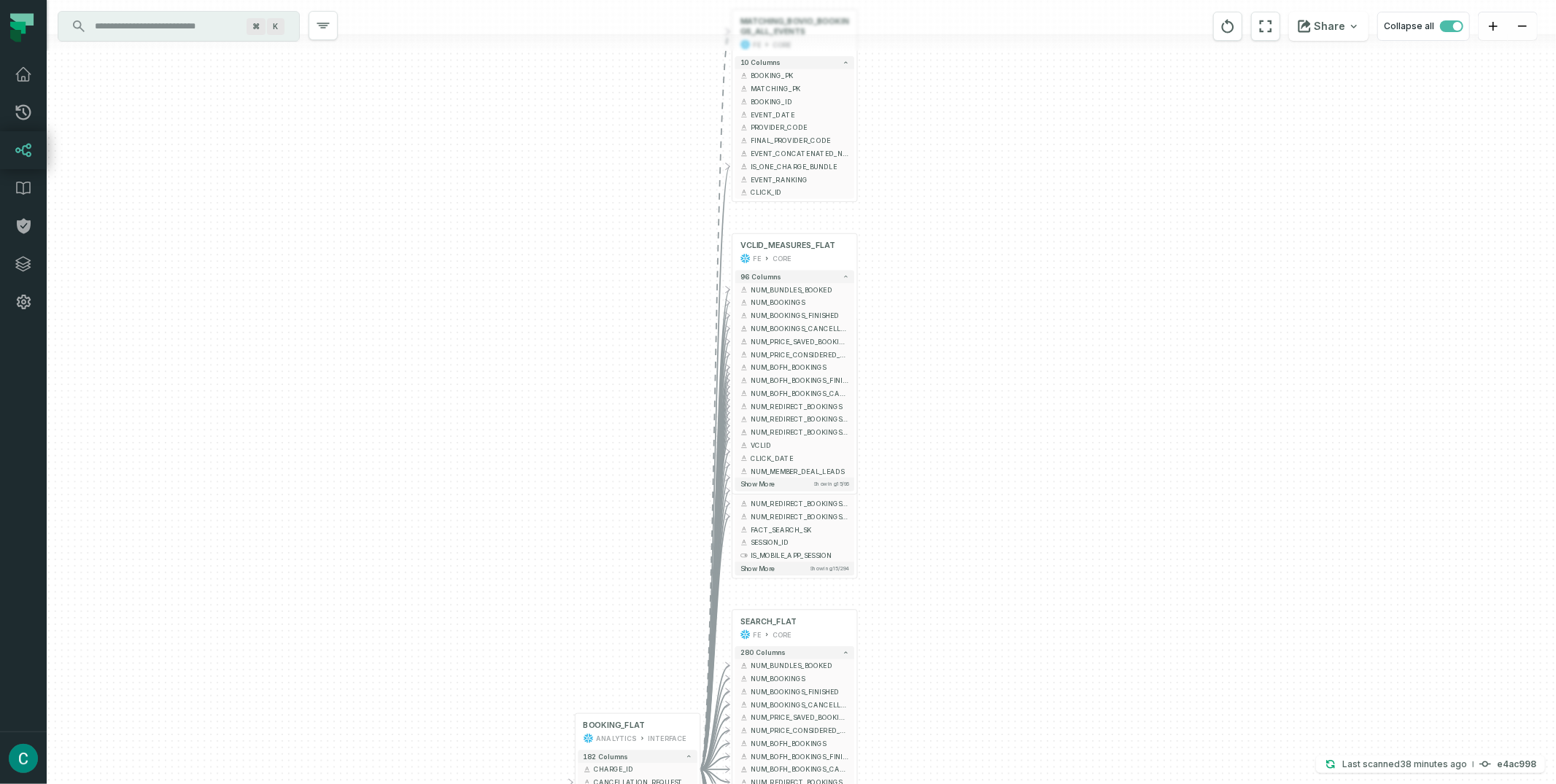
drag, startPoint x: 986, startPoint y: 196, endPoint x: 1039, endPoint y: 508, distance: 316.5
click at [1039, 508] on div "+ SESSION_FLAT FE CORE + 213 columns + NUM_BUNDLES_BOOKED + + NUM_BOOKINGS + + …" at bounding box center [801, 392] width 1509 height 784
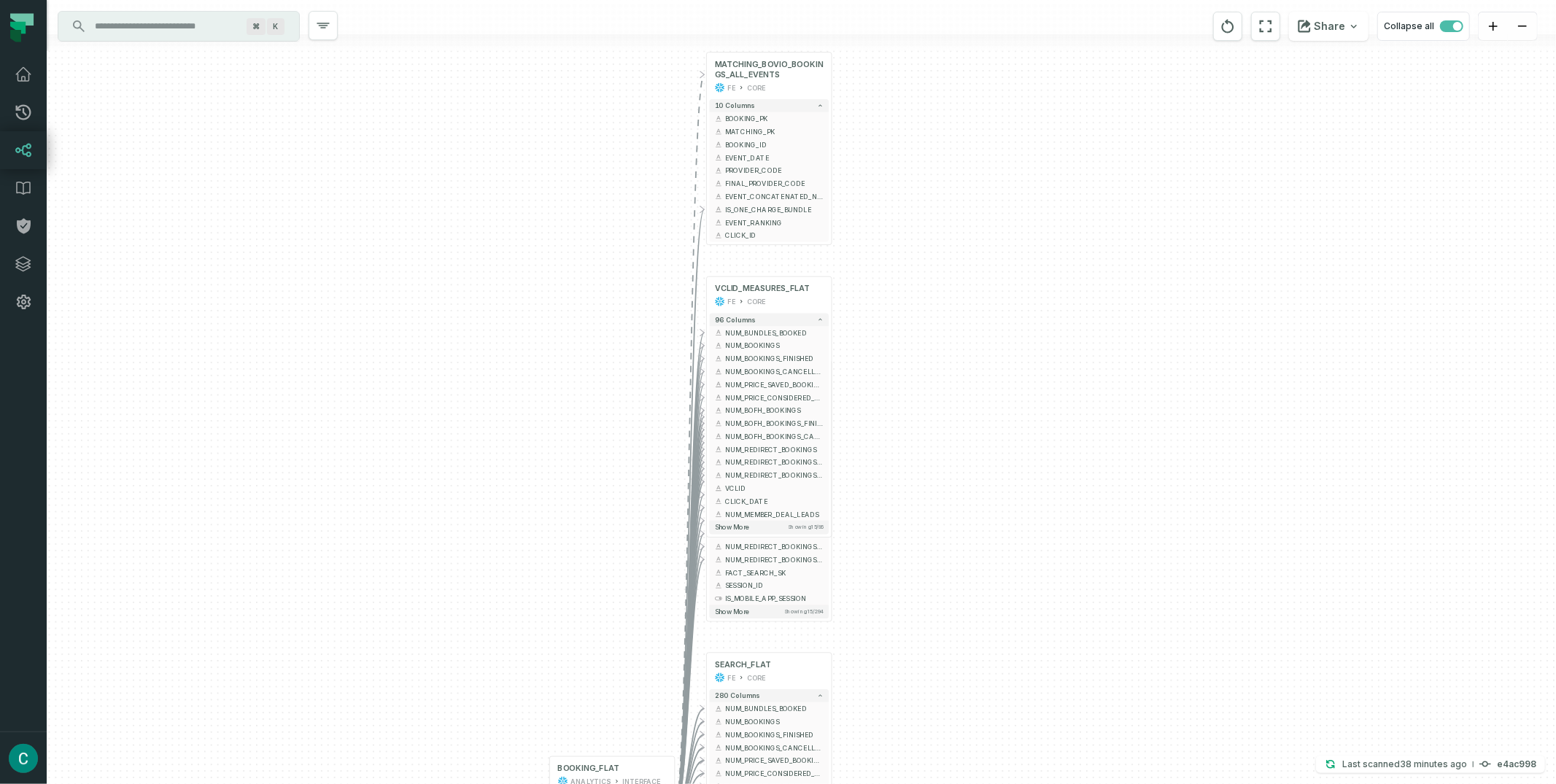
drag, startPoint x: 1021, startPoint y: 222, endPoint x: 982, endPoint y: 12, distance: 213.6
click at [982, 12] on div "+ SESSION_FLAT FE CORE + 213 columns + NUM_BUNDLES_BOOKED + + NUM_BOOKINGS + + …" at bounding box center [801, 392] width 1509 height 784
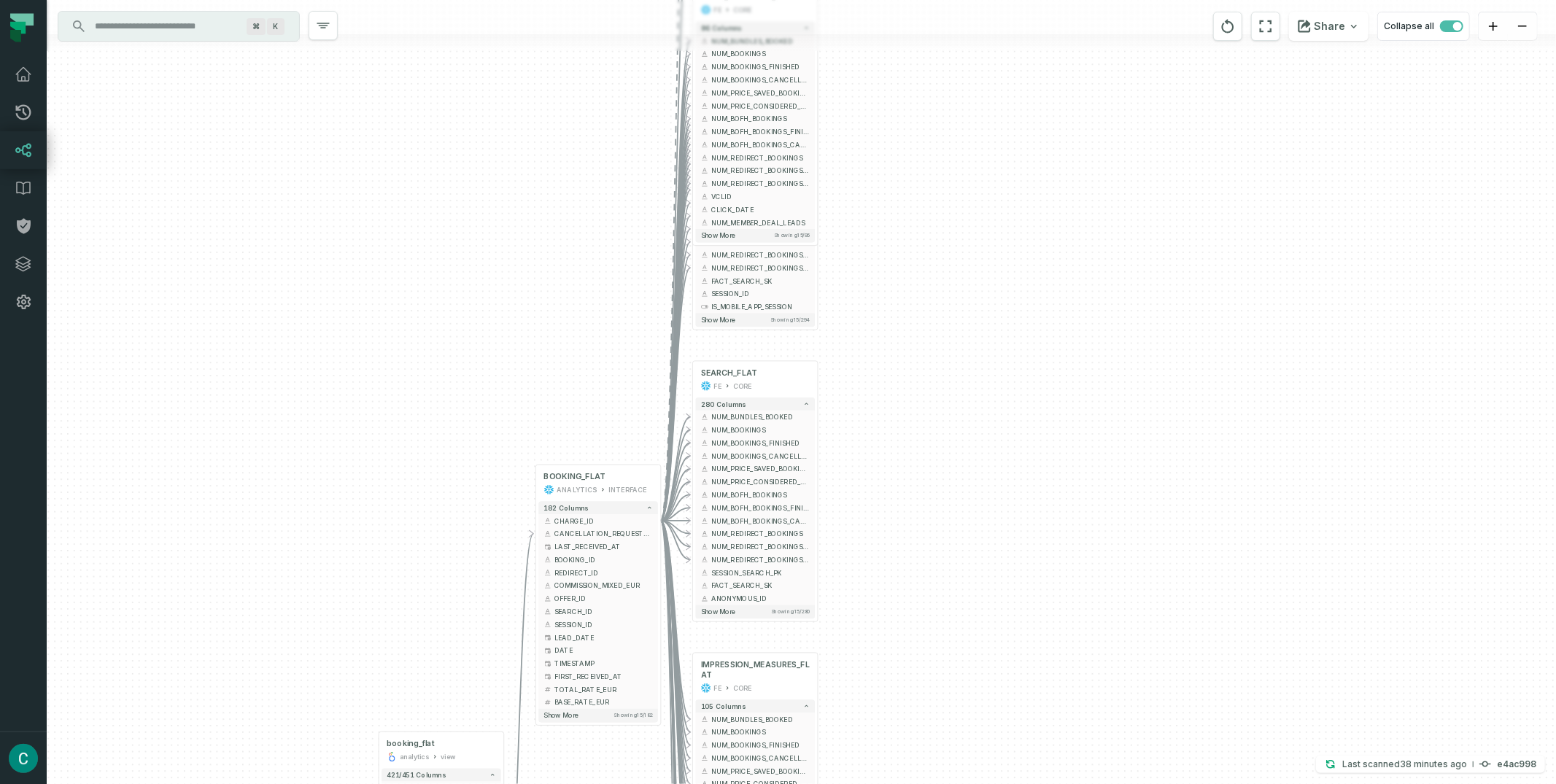
drag, startPoint x: 1068, startPoint y: 313, endPoint x: 1074, endPoint y: 5, distance: 308.1
click at [1074, 5] on div "+ SESSION_FLAT FE CORE + 213 columns + NUM_BUNDLES_BOOKED + + NUM_BOOKINGS + + …" at bounding box center [801, 392] width 1509 height 784
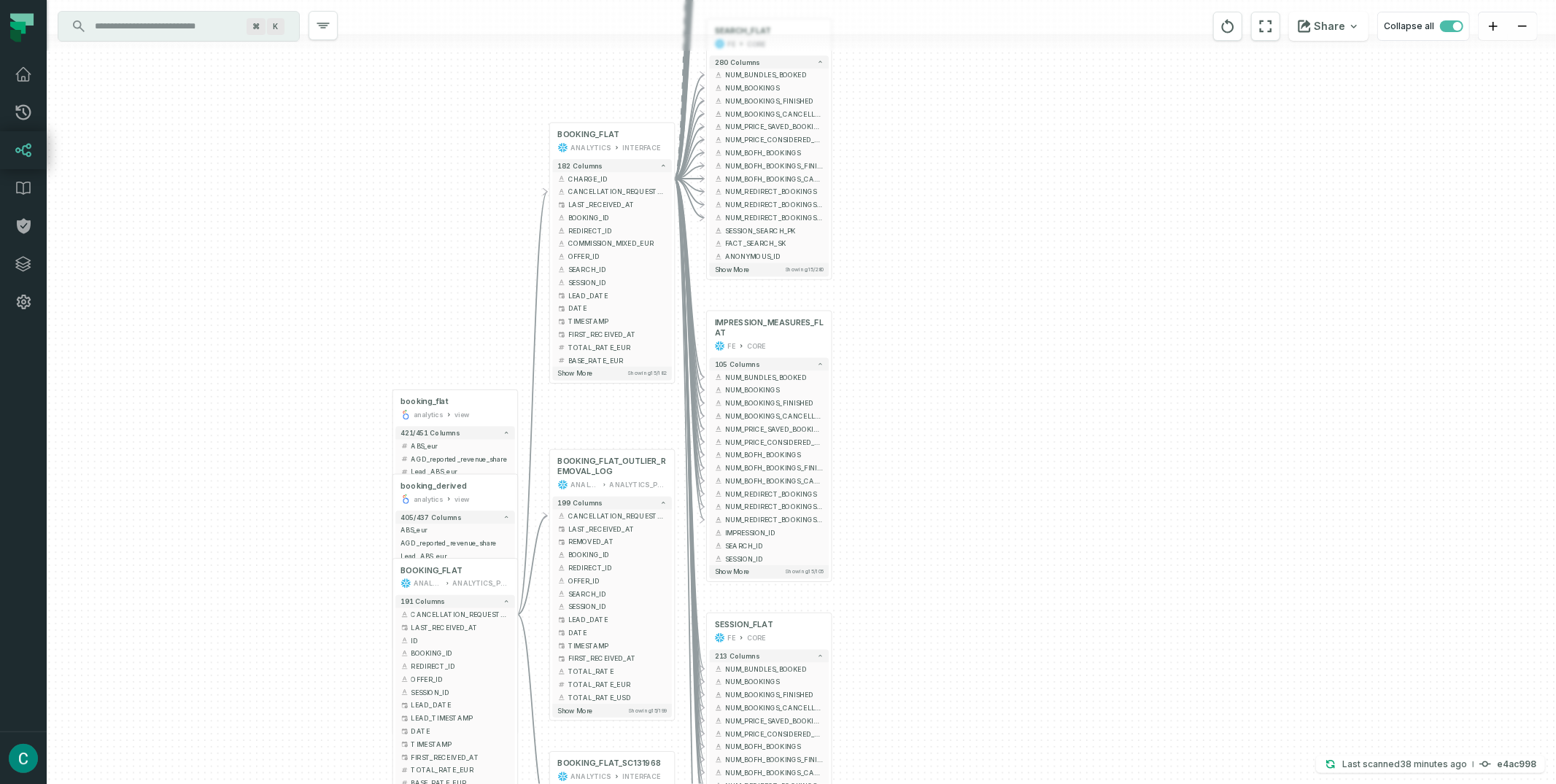
drag, startPoint x: 1085, startPoint y: 274, endPoint x: 1136, endPoint y: 26, distance: 253.2
click at [1125, 0] on html "Pull Requests Dashboard Lineage Data Catalog Policies Integrations Settings Cri…" at bounding box center [778, 392] width 1556 height 784
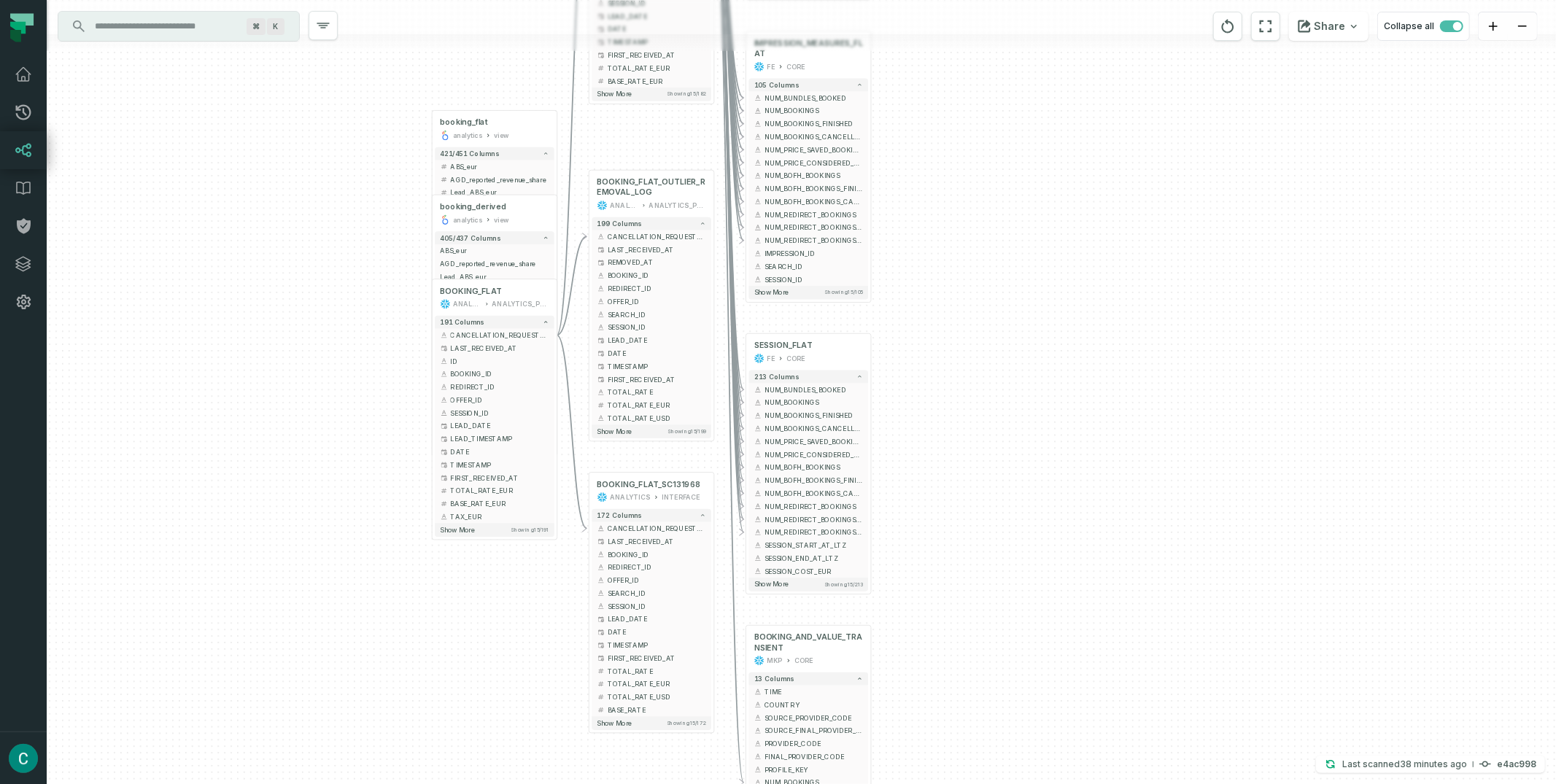
drag, startPoint x: 1190, startPoint y: 348, endPoint x: 1254, endPoint y: 77, distance: 278.5
click at [1166, 120] on div "+ SESSION_FLAT FE CORE + 213 columns + NUM_BUNDLES_BOOKED + + NUM_BOOKINGS + + …" at bounding box center [801, 392] width 1509 height 784
